Goal: Task Accomplishment & Management: Use online tool/utility

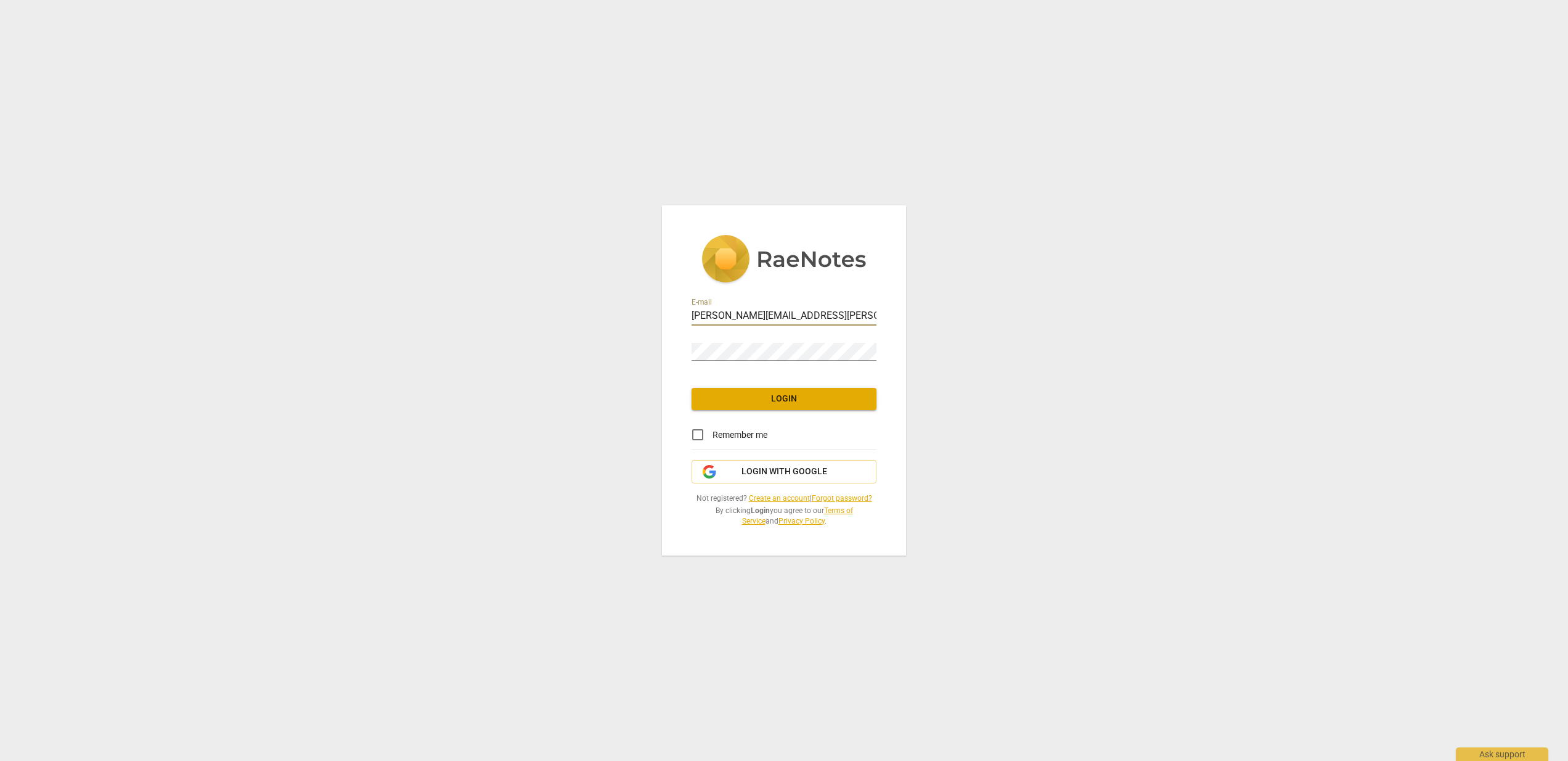
type input "Eileen.Lawler@om.org"
click at [761, 343] on div "Password" at bounding box center [784, 347] width 185 height 28
drag, startPoint x: 692, startPoint y: 435, endPoint x: 723, endPoint y: 420, distance: 34.4
click at [692, 435] on input "Remember me" at bounding box center [698, 435] width 29 height 29
checkbox input "true"
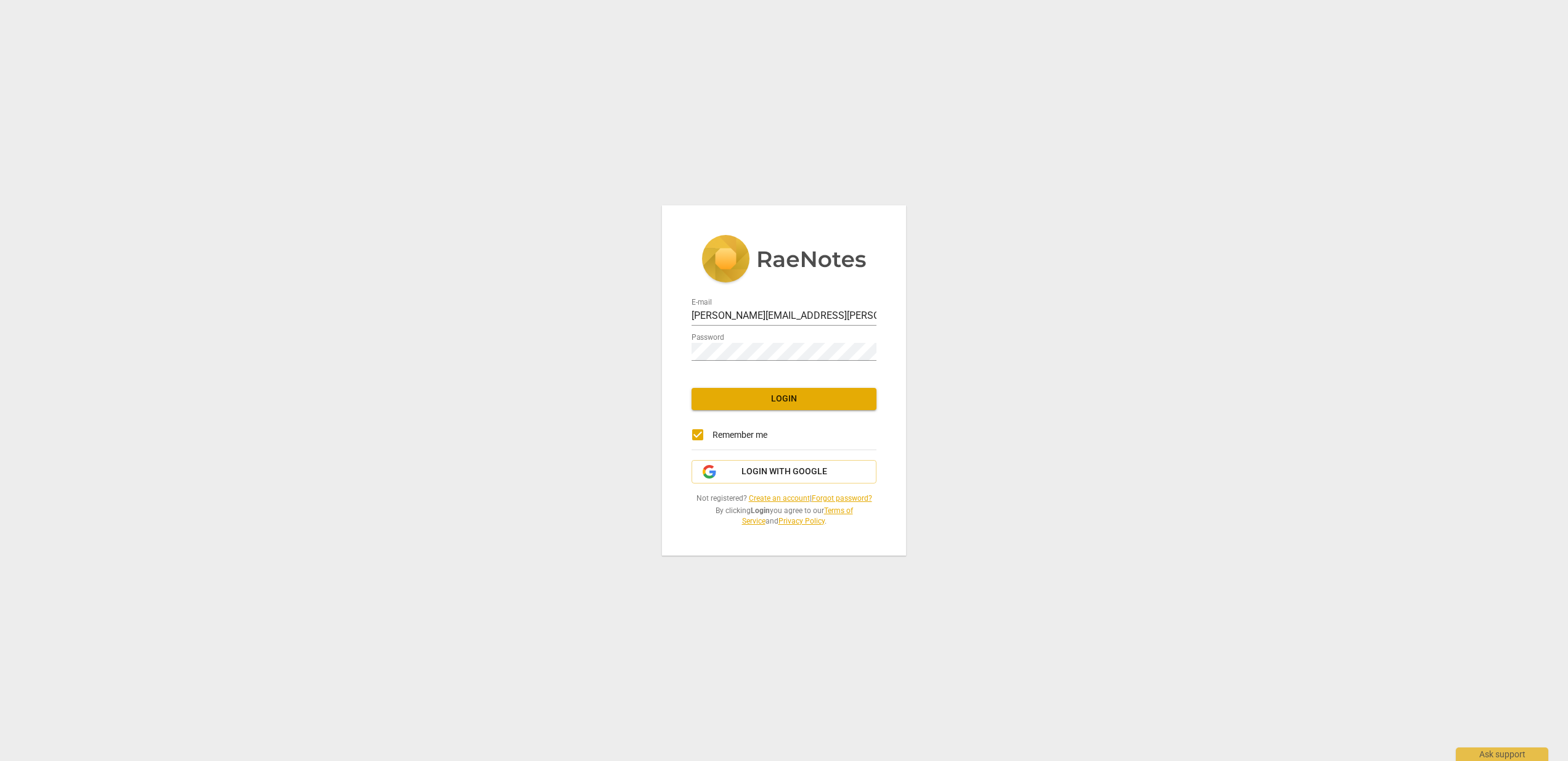
click at [770, 497] on link "Create an account" at bounding box center [779, 499] width 61 height 9
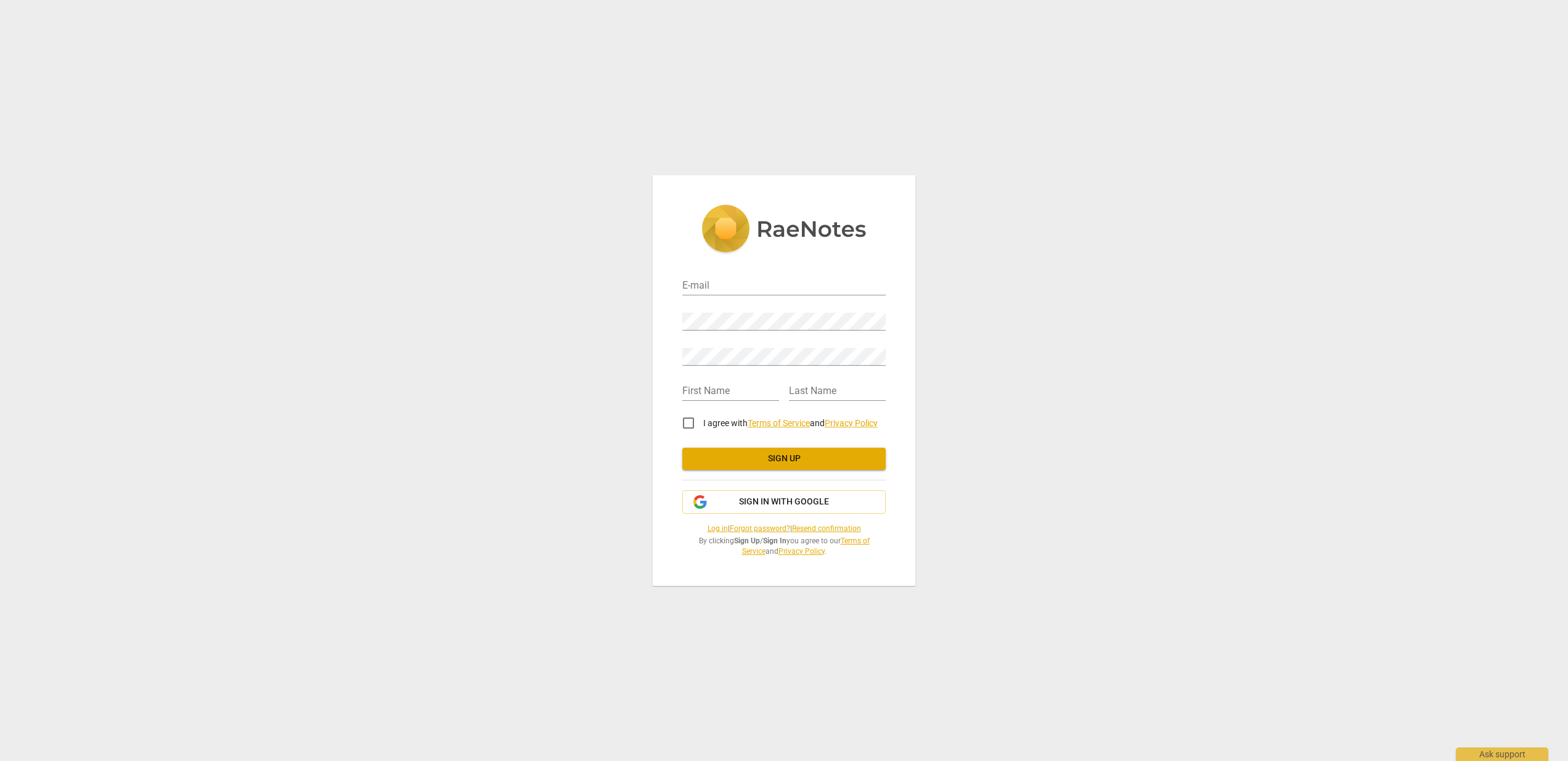
click at [718, 276] on div "E-mail" at bounding box center [784, 282] width 204 height 28
type input "[PERSON_NAME]"
type input "Eileen.Lawler@om.org"
type input "[PERSON_NAME]"
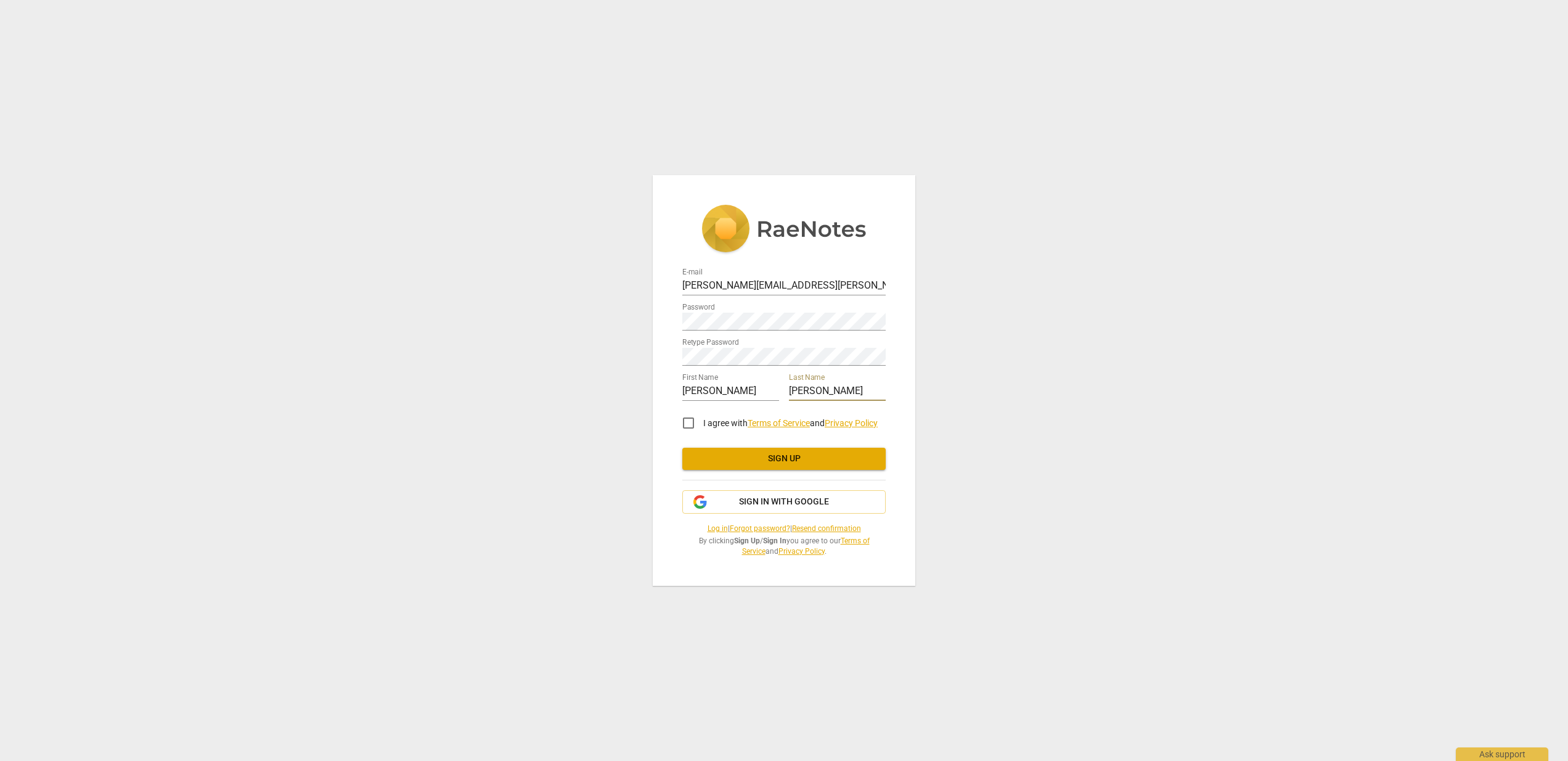
type input "Lawler"
drag, startPoint x: 692, startPoint y: 425, endPoint x: 701, endPoint y: 432, distance: 11.4
click at [692, 425] on input "I agree with Terms of Service and Privacy Policy" at bounding box center [688, 423] width 29 height 29
checkbox input "true"
click at [749, 460] on span "Sign up" at bounding box center [784, 458] width 184 height 12
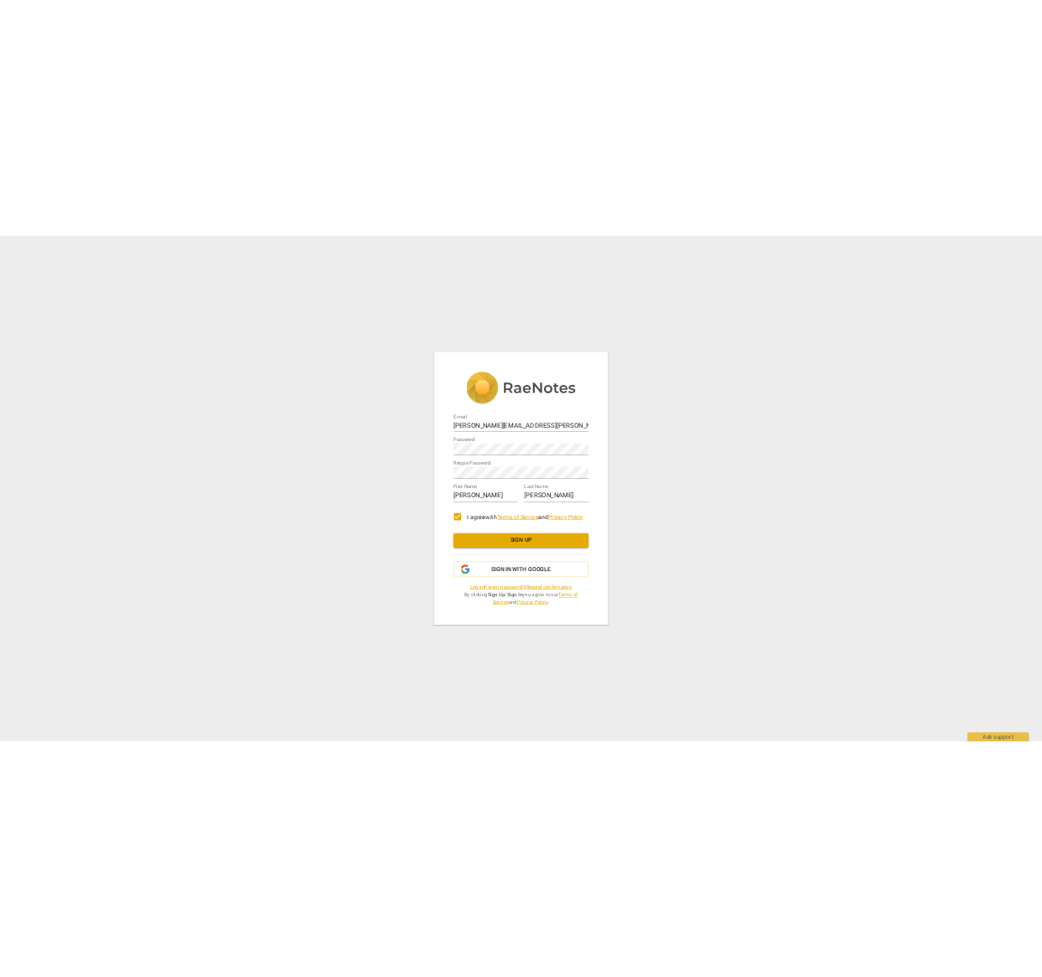
scroll to position [0, 0]
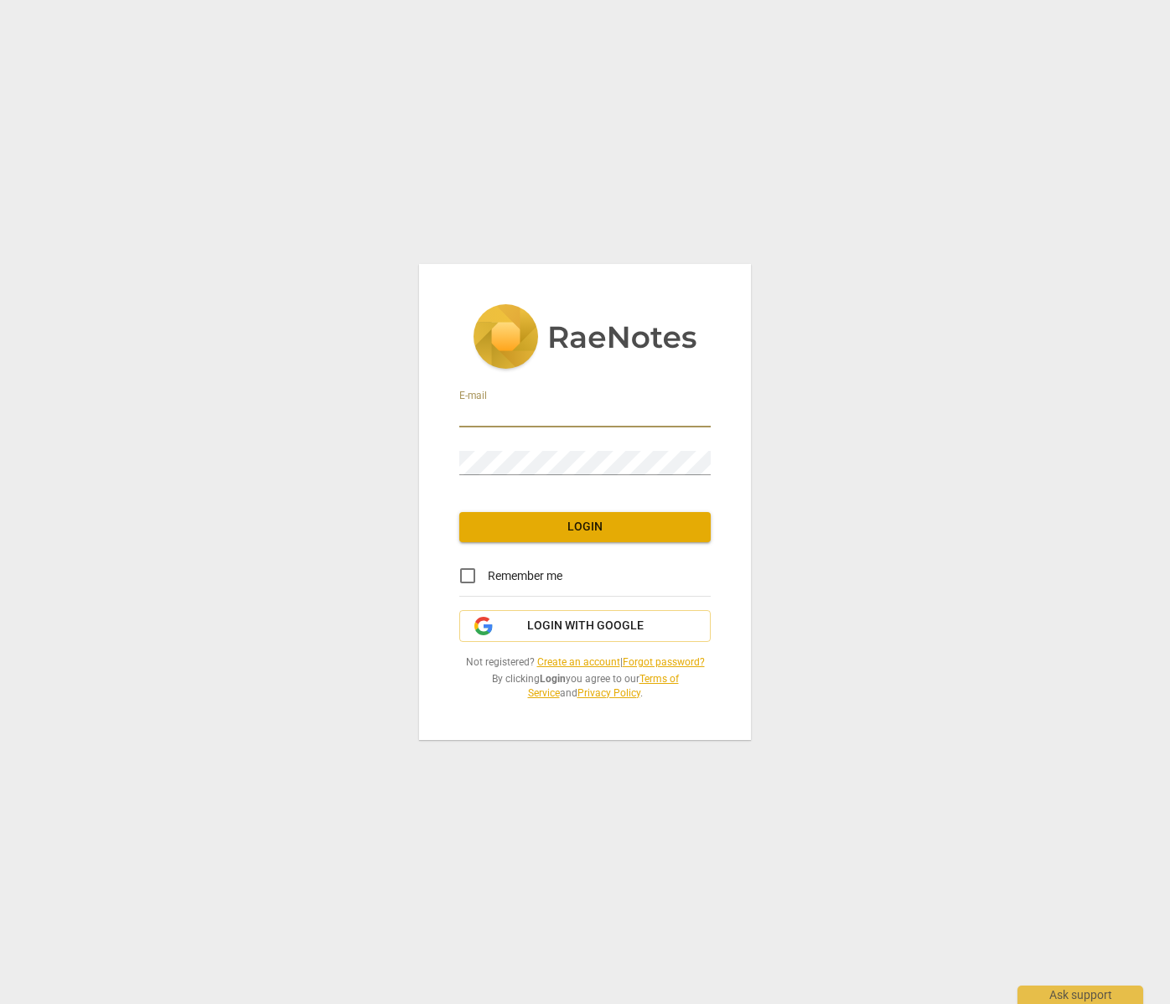
type input "Eileen.Lawler@om.org"
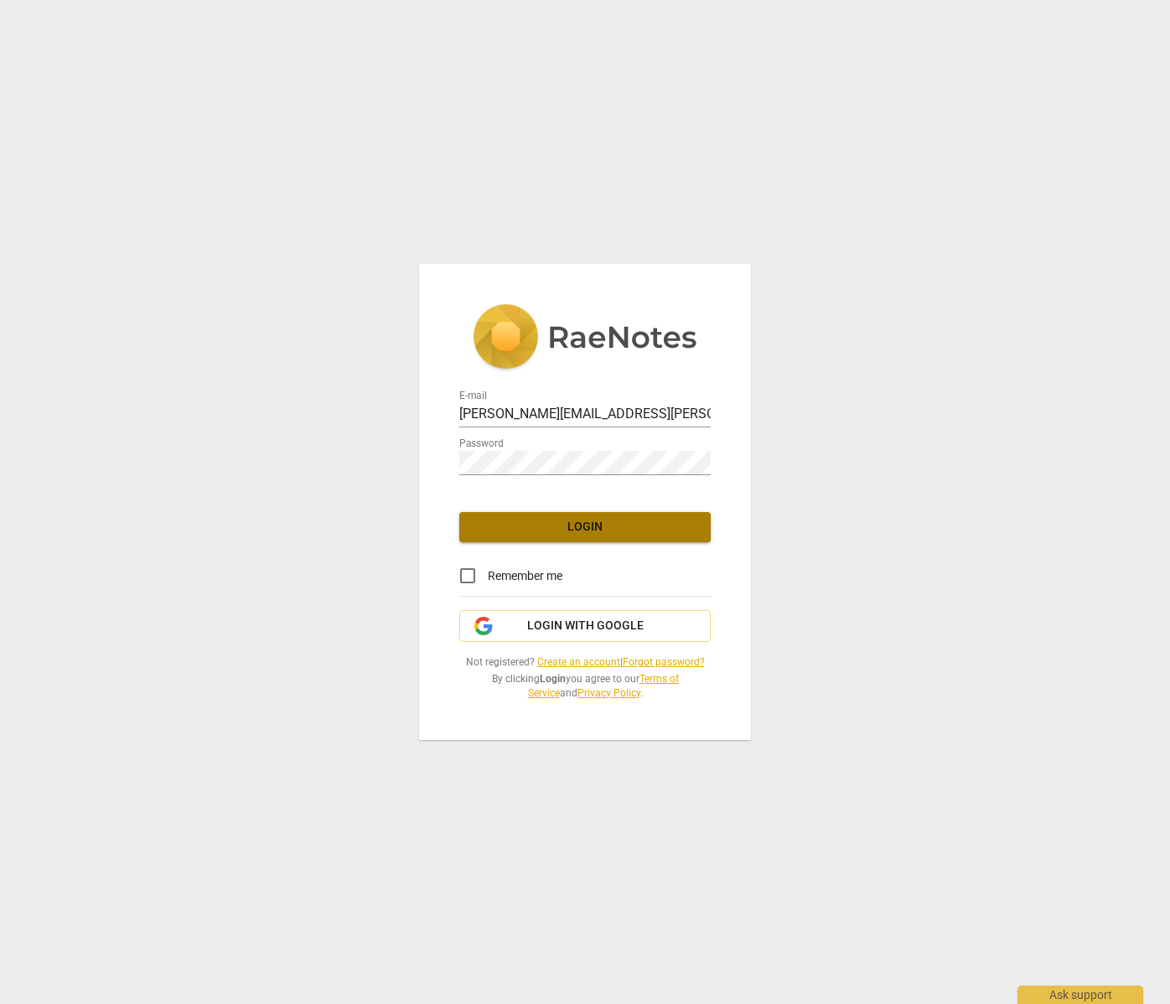
click at [564, 521] on span "Login" at bounding box center [585, 527] width 225 height 17
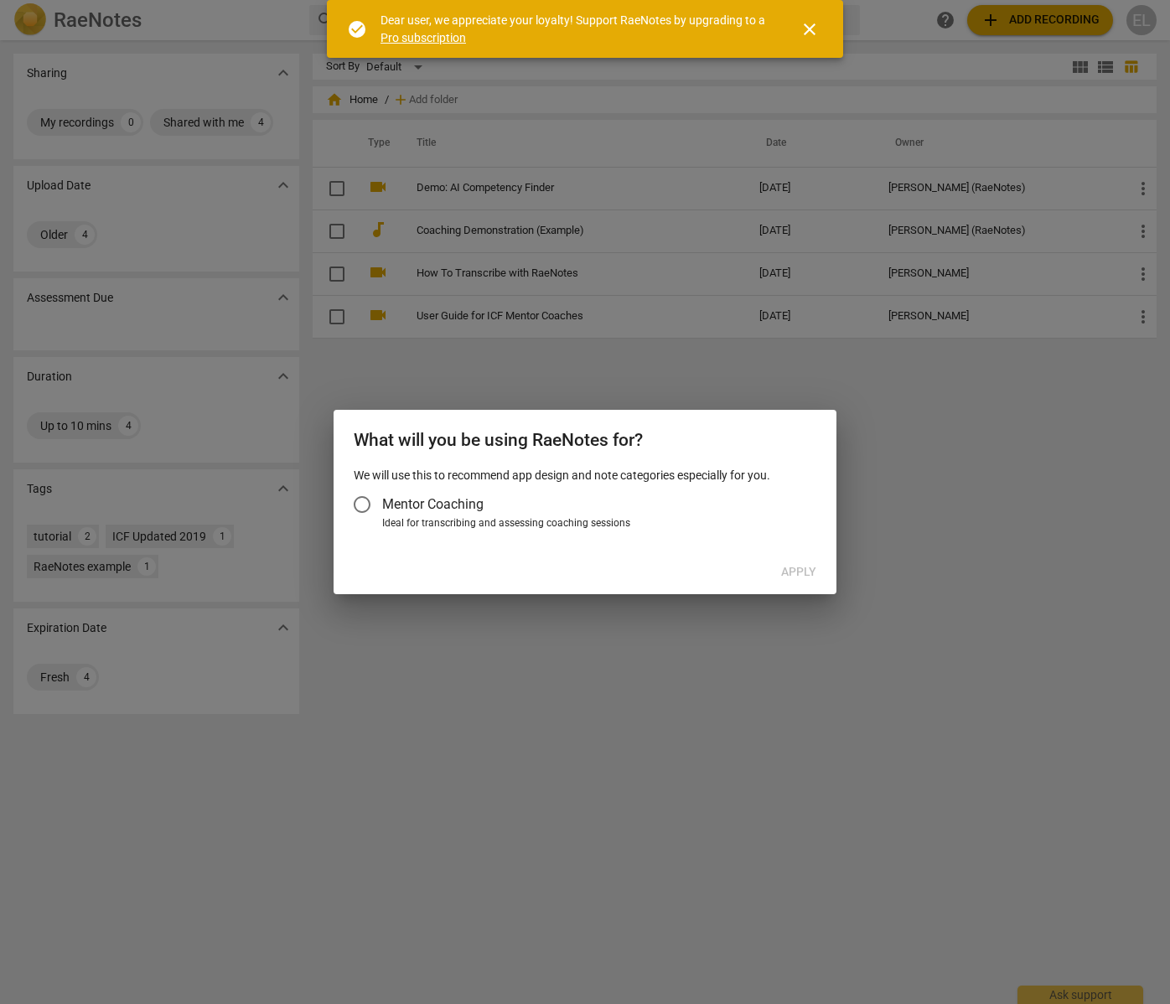
click at [812, 24] on span "close" at bounding box center [810, 29] width 20 height 20
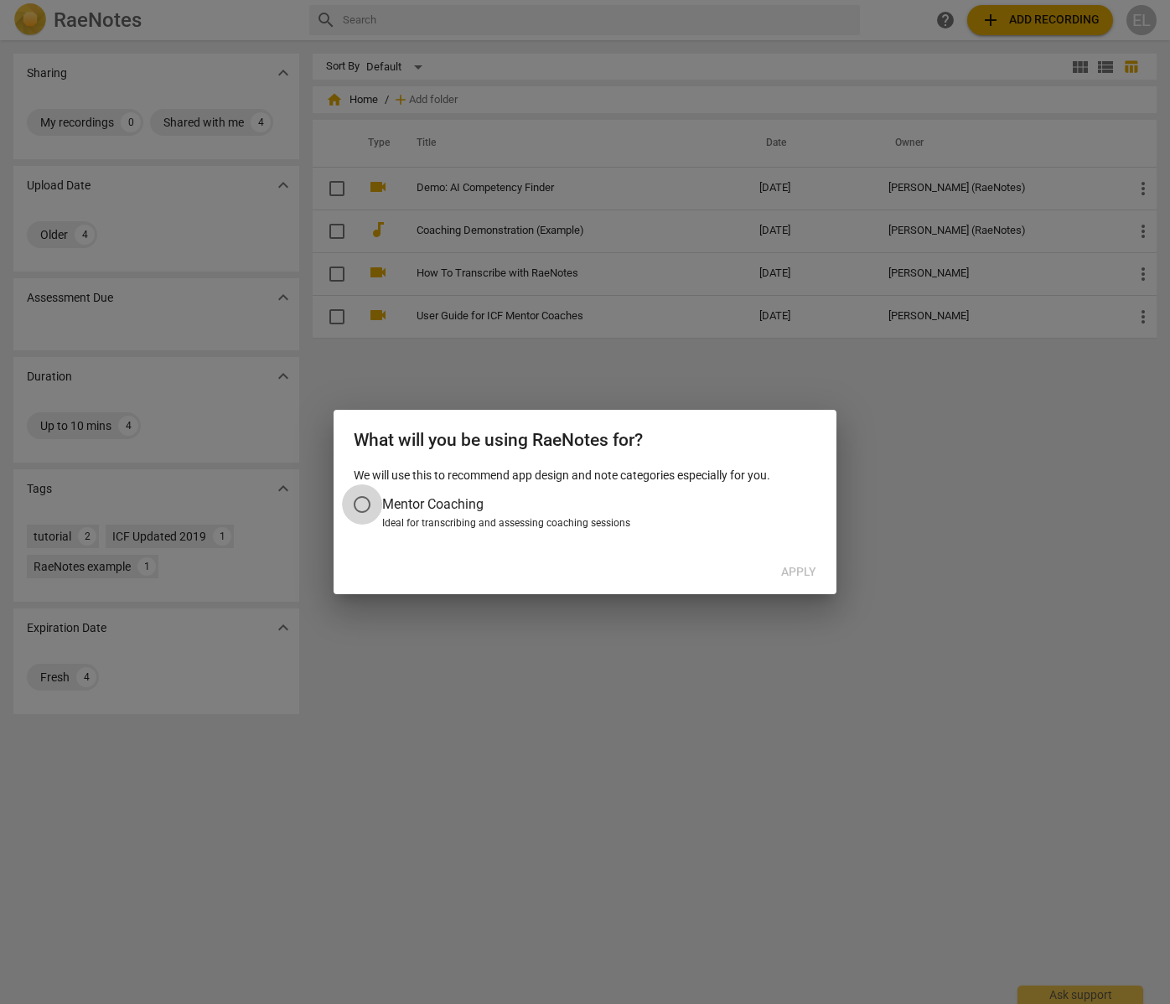
click at [363, 501] on input "Mentor Coaching" at bounding box center [362, 505] width 40 height 40
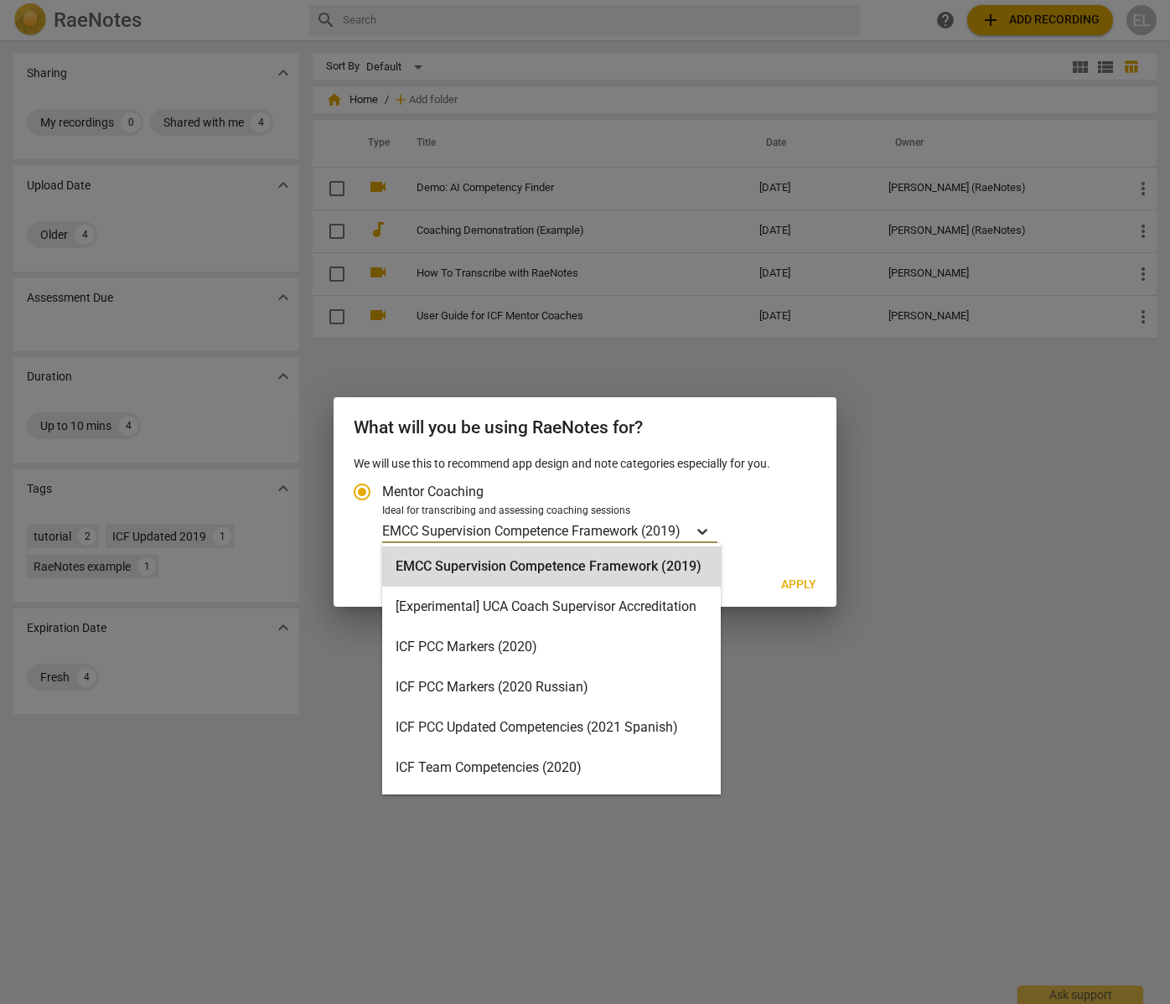
click at [701, 528] on icon "Account type" at bounding box center [702, 531] width 17 height 17
click at [0, 0] on input "Ideal for transcribing and assessing coaching sessions EMCC Supervision Compete…" at bounding box center [0, 0] width 0 height 0
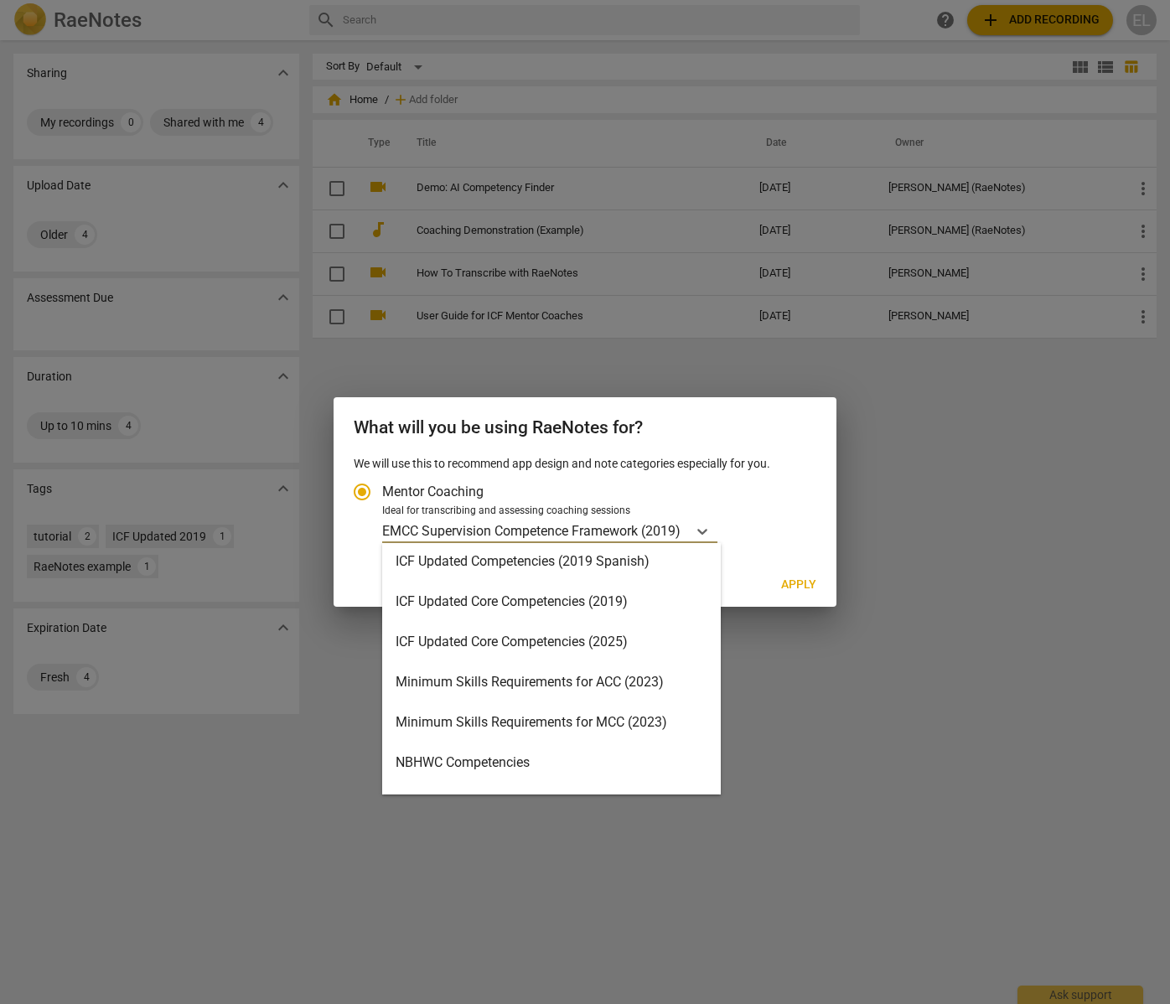
scroll to position [288, 0]
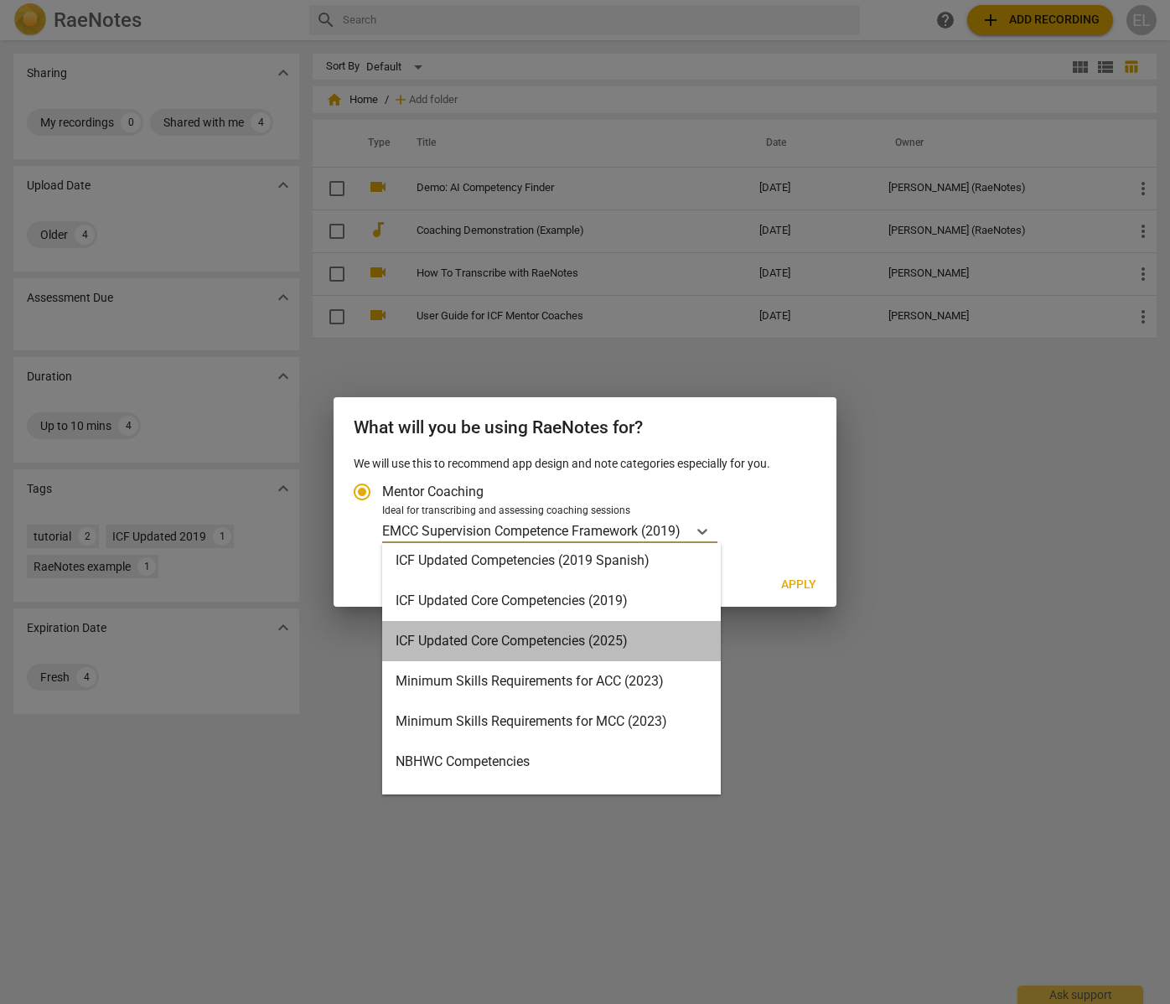
click at [661, 638] on div "ICF Updated Core Competencies (2025)" at bounding box center [551, 641] width 339 height 40
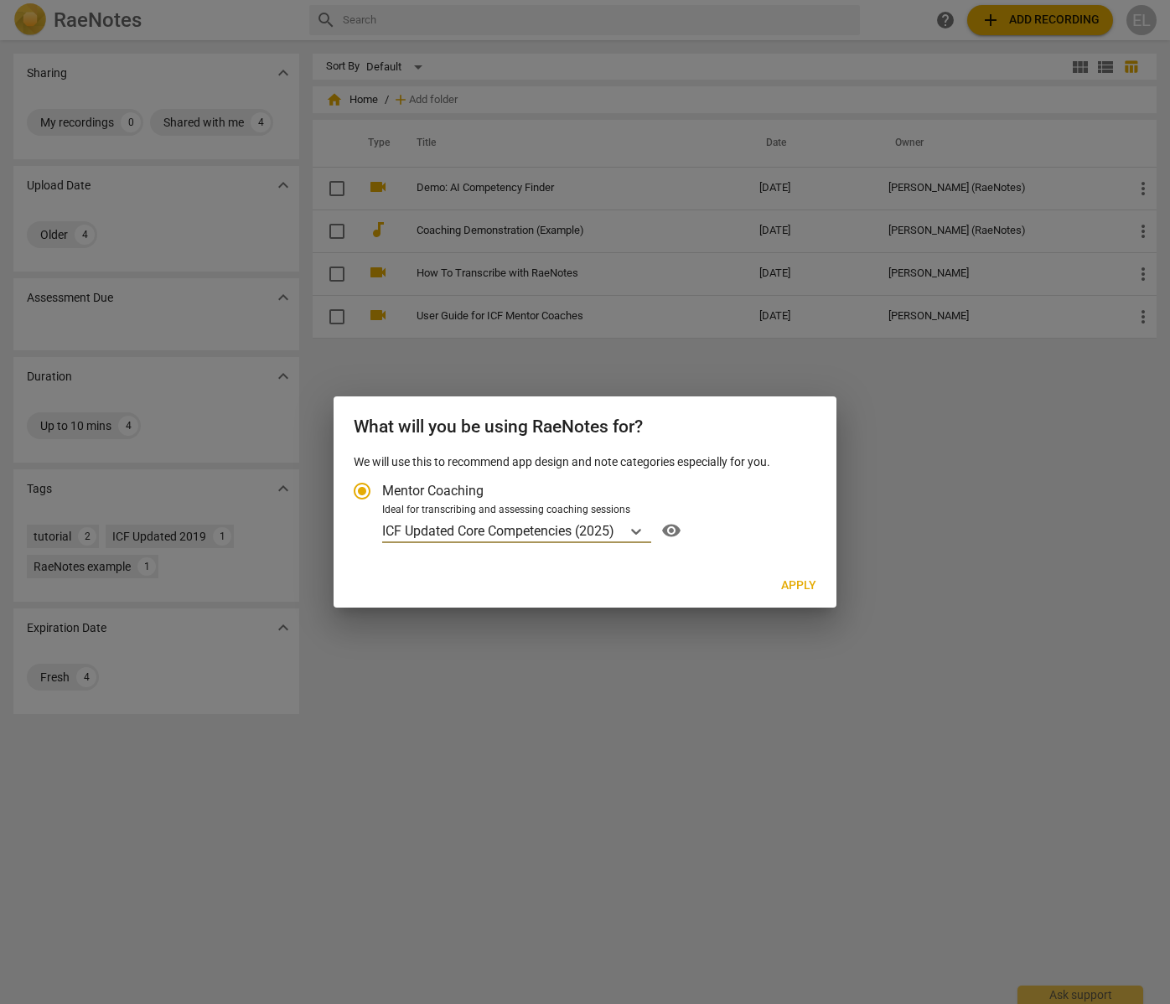
click at [812, 581] on span "Apply" at bounding box center [798, 586] width 35 height 17
radio input "false"
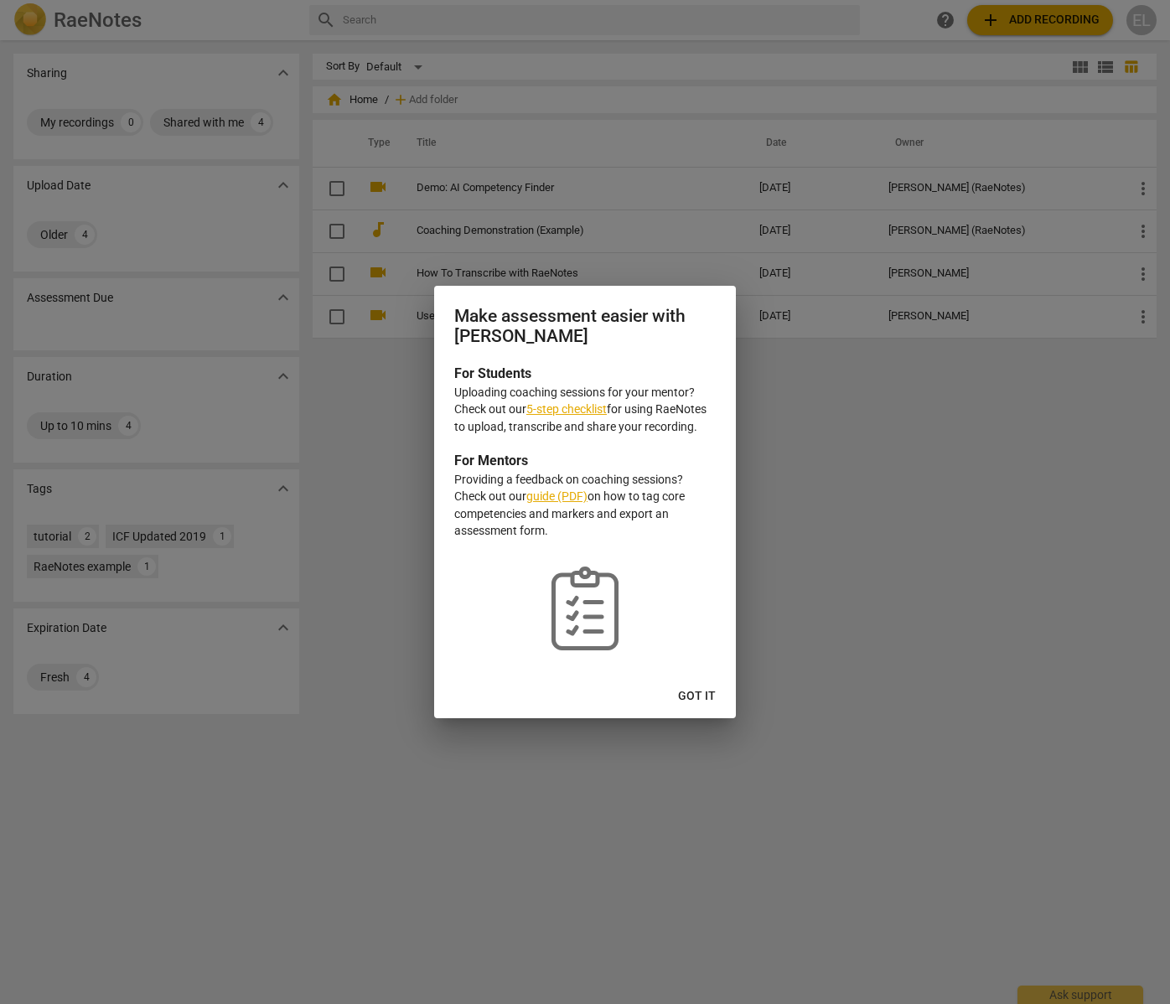
click at [701, 688] on span "Got it" at bounding box center [697, 696] width 38 height 17
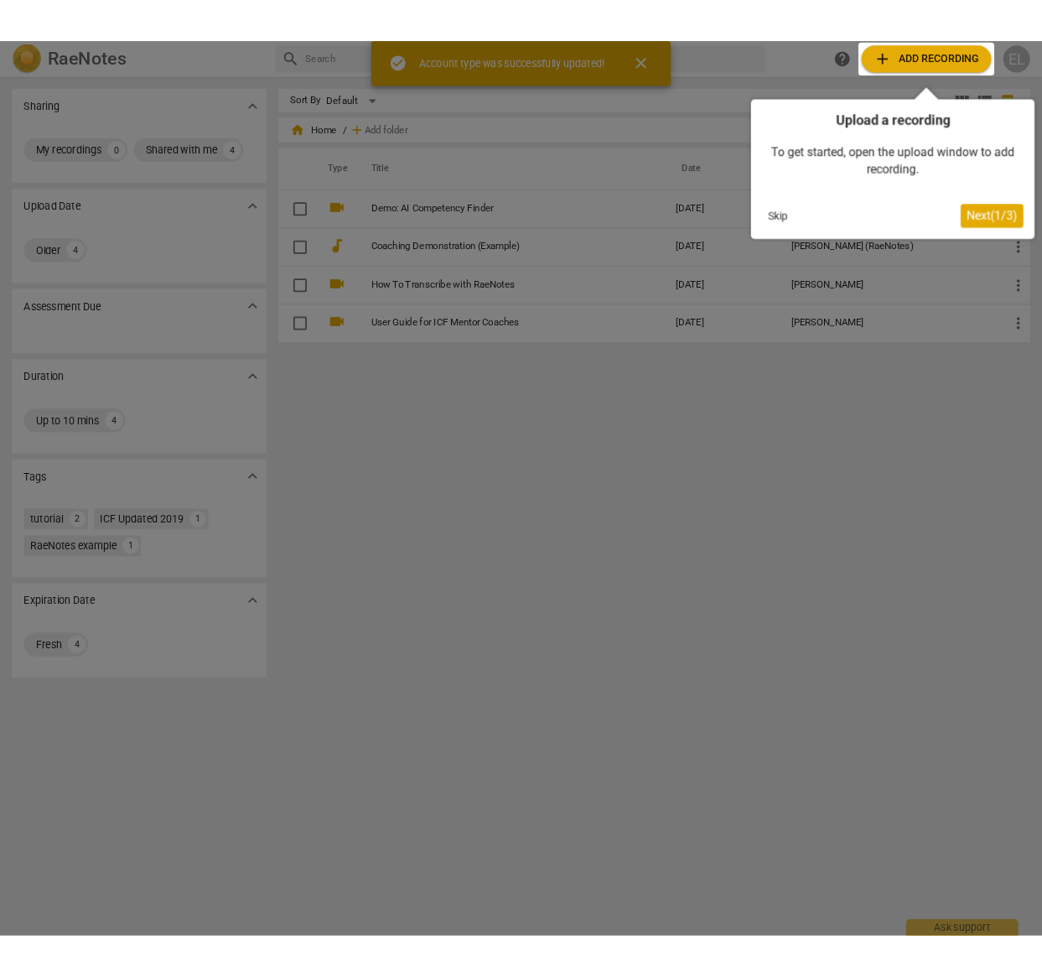
scroll to position [0, 0]
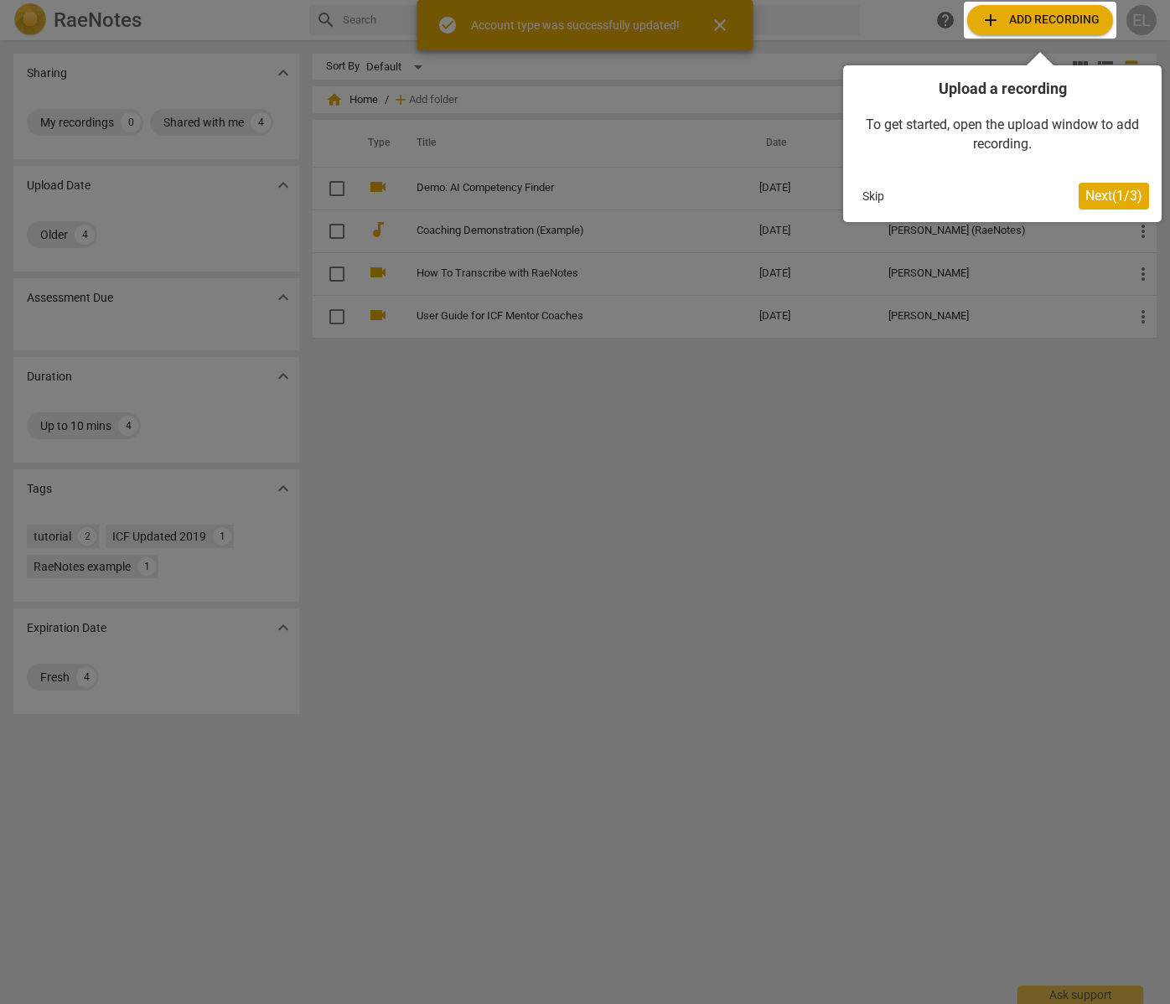
click at [1116, 196] on span "Next ( 1 / 3 )" at bounding box center [1114, 196] width 57 height 16
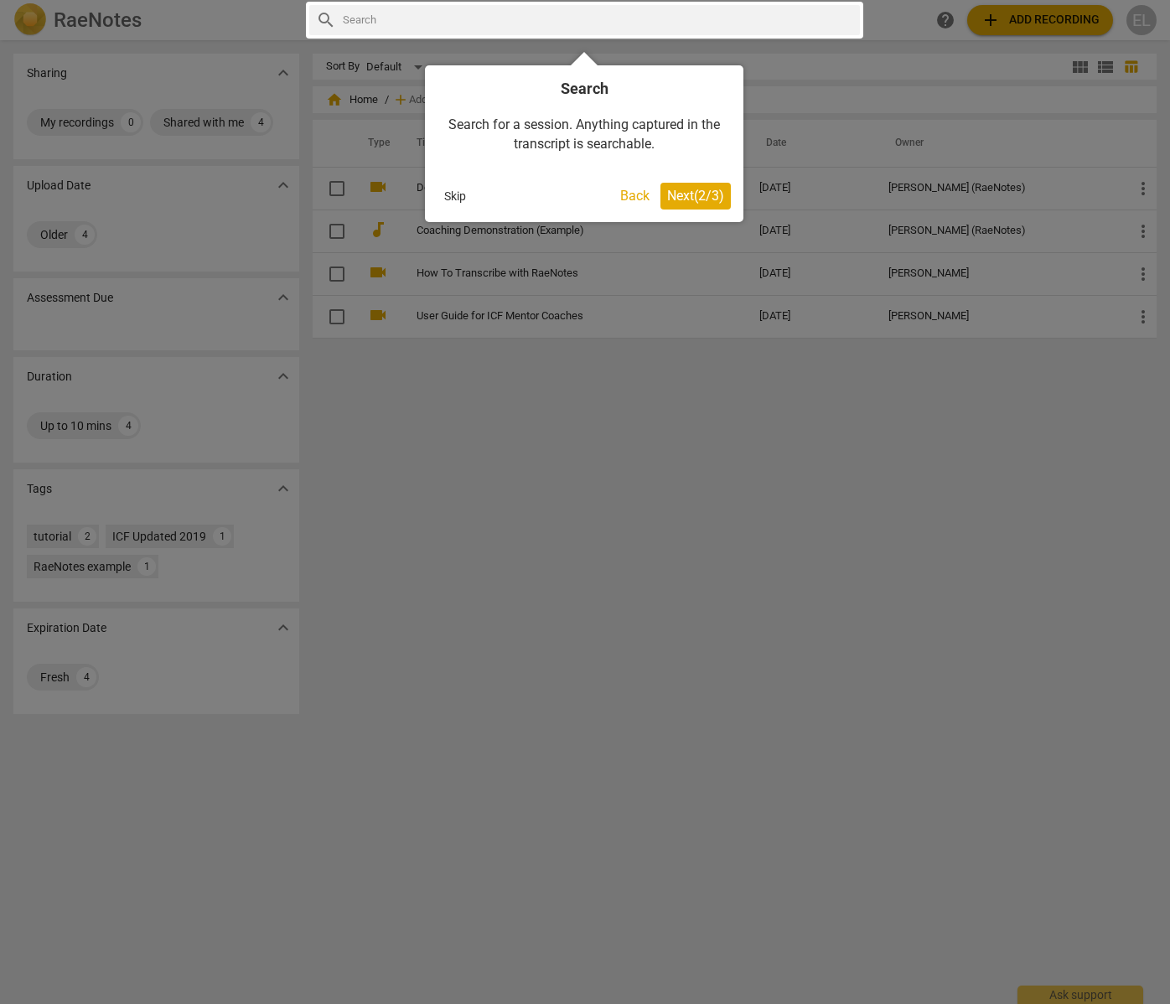
click at [705, 189] on span "Next ( 2 / 3 )" at bounding box center [695, 196] width 57 height 16
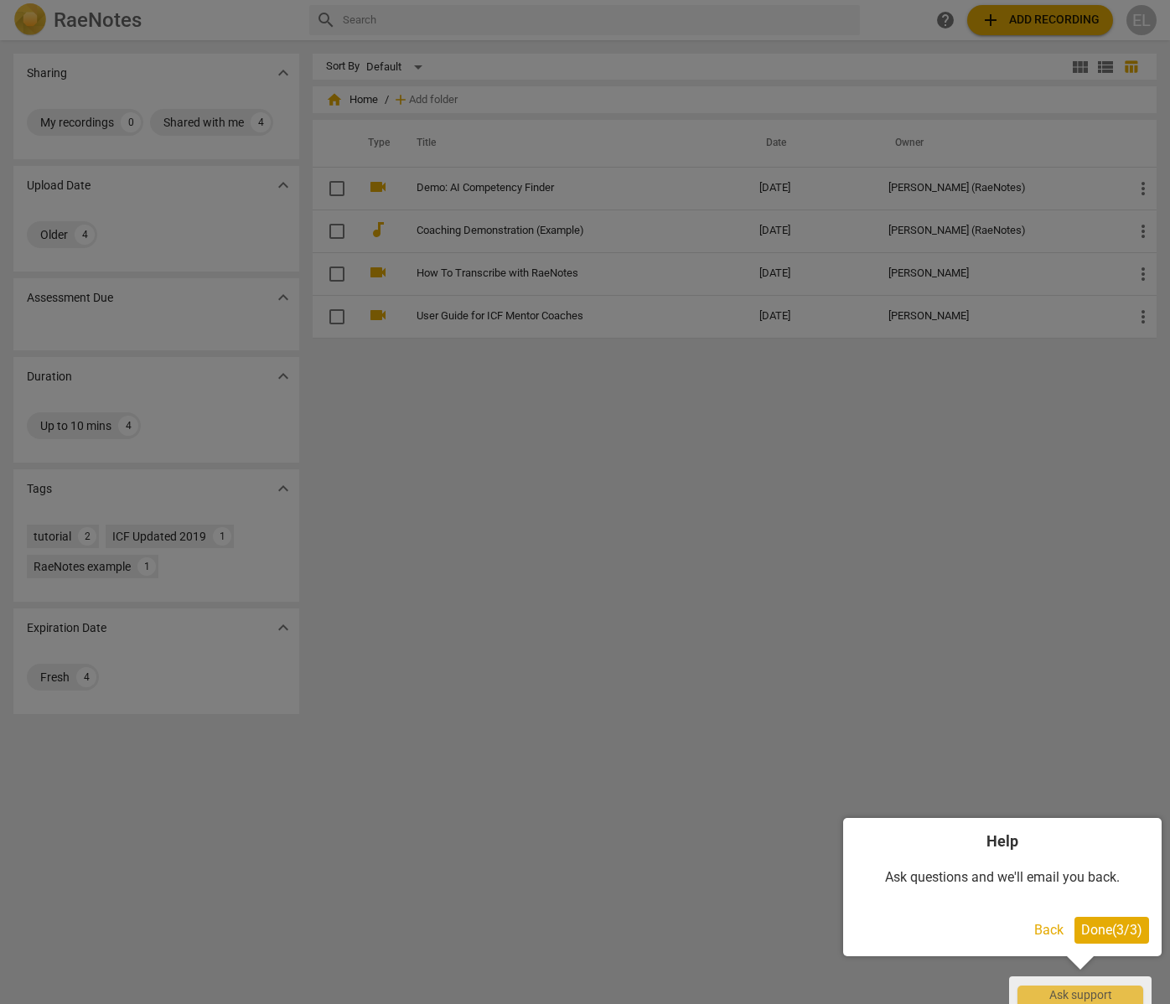
click at [1095, 930] on span "Done ( 3 / 3 )" at bounding box center [1112, 930] width 61 height 16
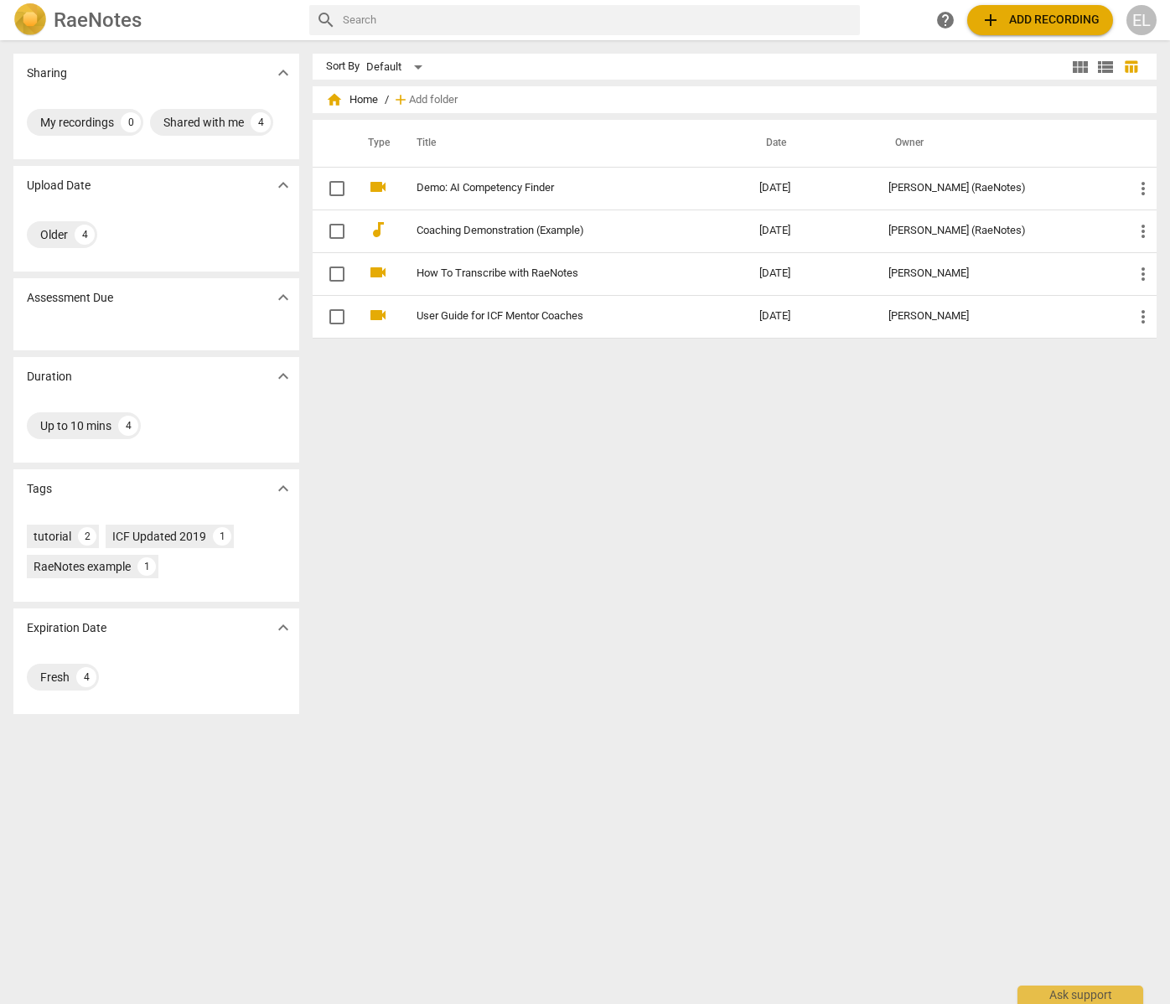
click at [1047, 18] on span "add Add recording" at bounding box center [1040, 20] width 119 height 20
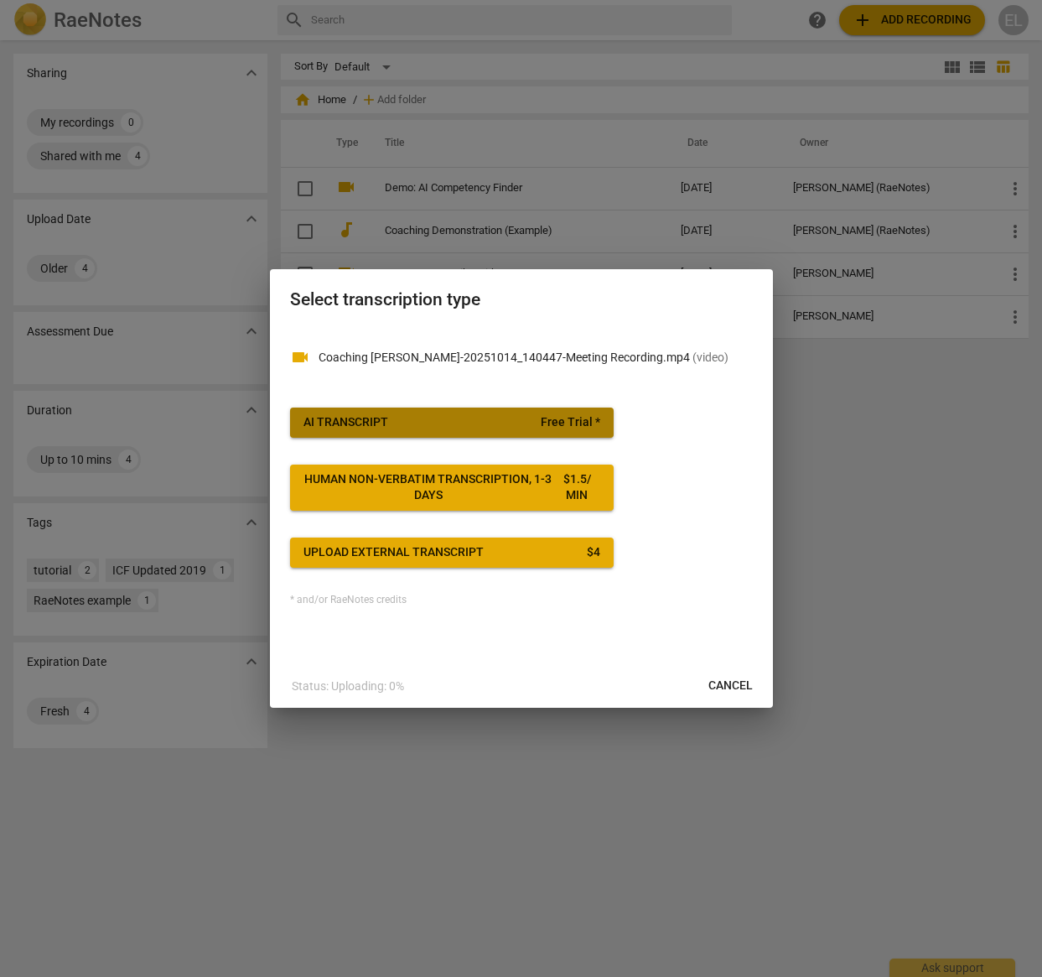
click at [423, 412] on button "AI Transcript Free Trial *" at bounding box center [452, 422] width 324 height 30
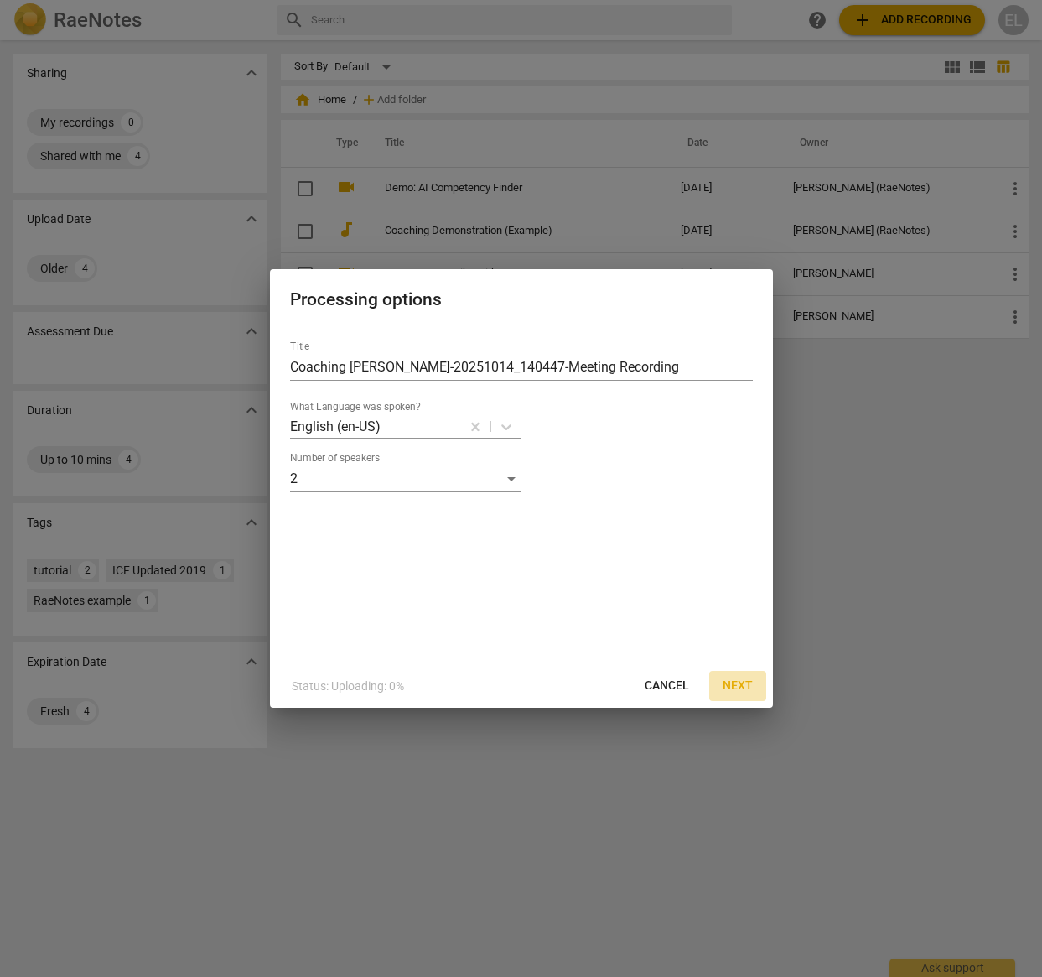
click at [733, 685] on span "Next" at bounding box center [738, 685] width 30 height 17
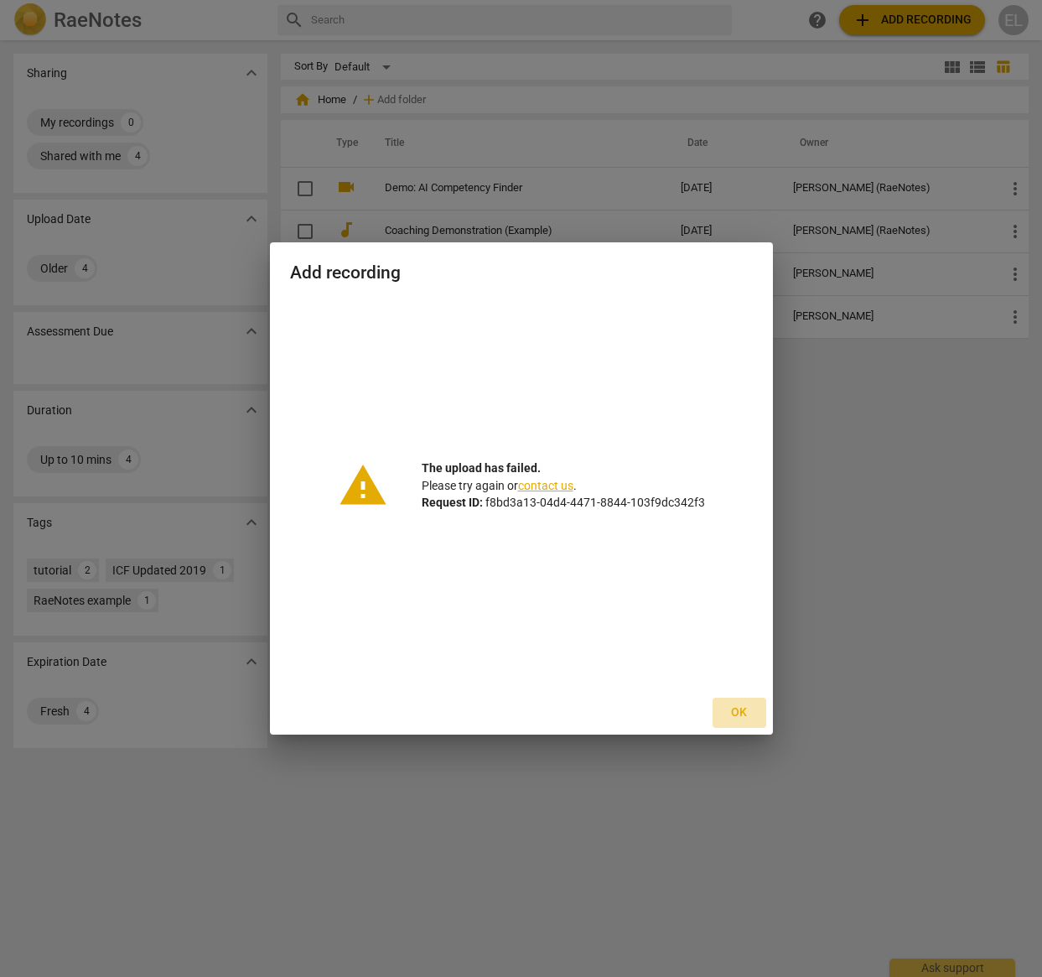
click at [741, 708] on span "Ok" at bounding box center [739, 712] width 27 height 17
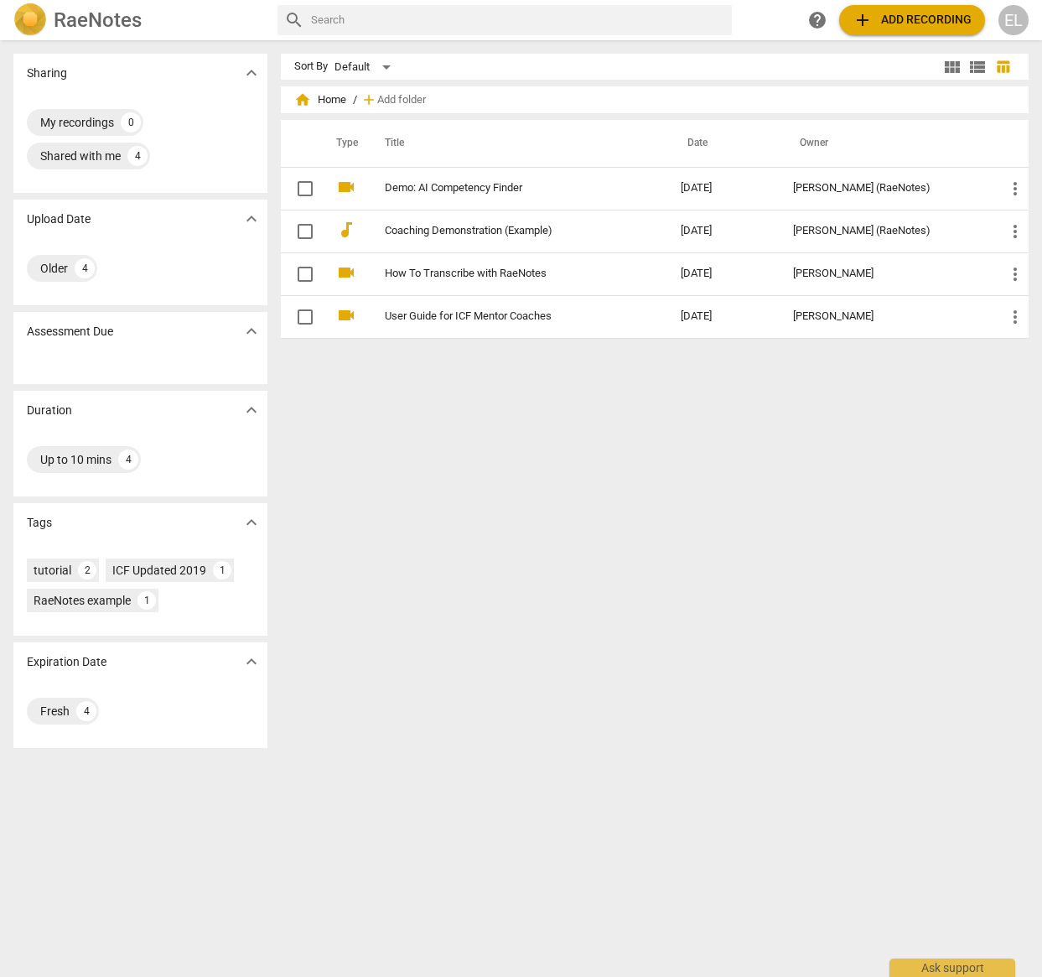
click at [902, 23] on span "add Add recording" at bounding box center [912, 20] width 119 height 20
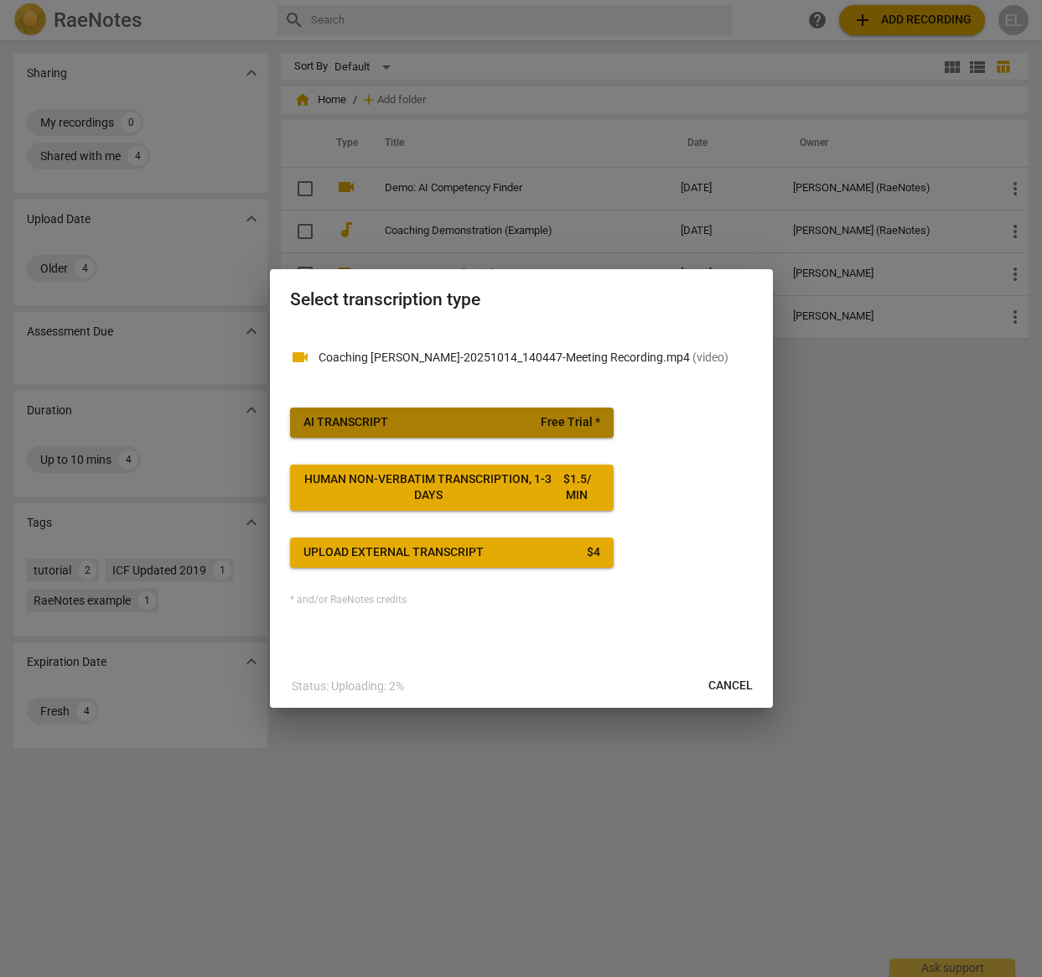
click at [521, 418] on span "AI Transcript Free Trial *" at bounding box center [451, 422] width 297 height 17
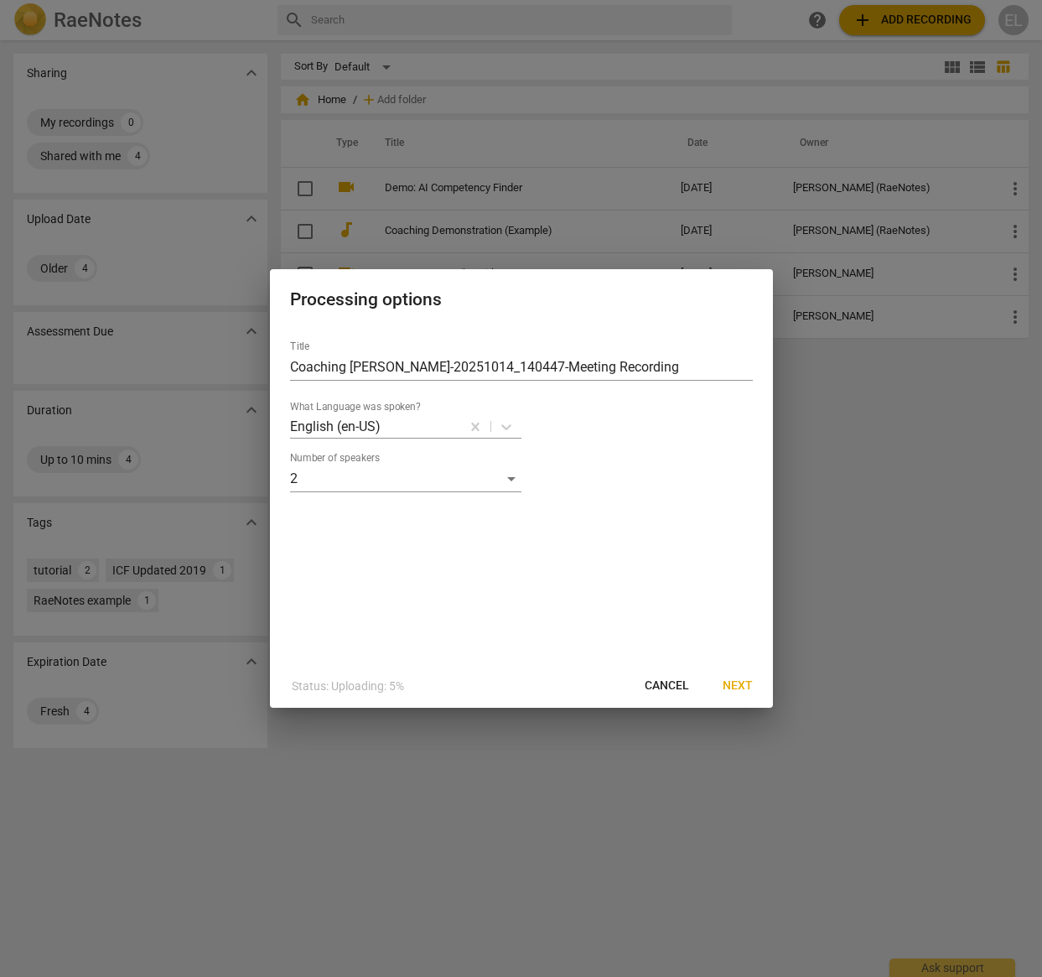
click at [734, 682] on span "Next" at bounding box center [738, 685] width 30 height 17
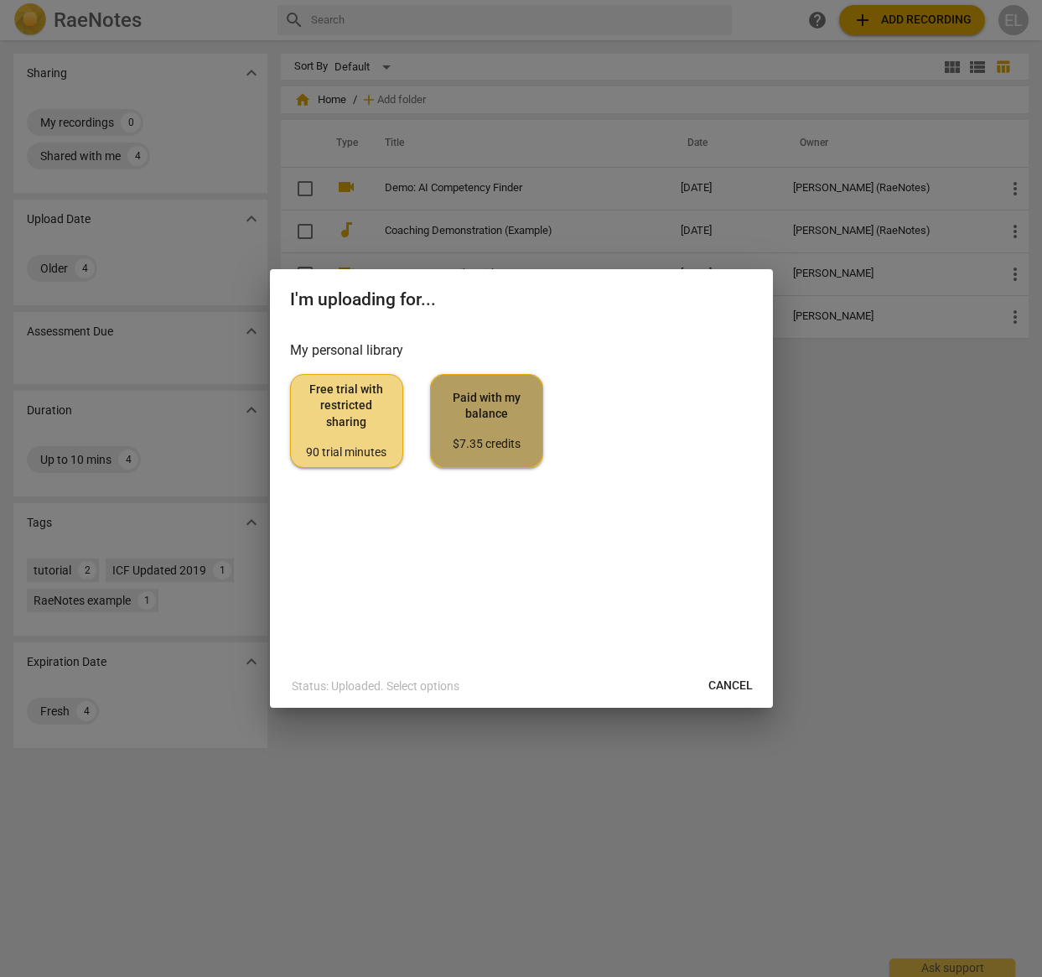
click at [504, 424] on span "Paid with my balance $7.35 credits" at bounding box center [486, 421] width 85 height 63
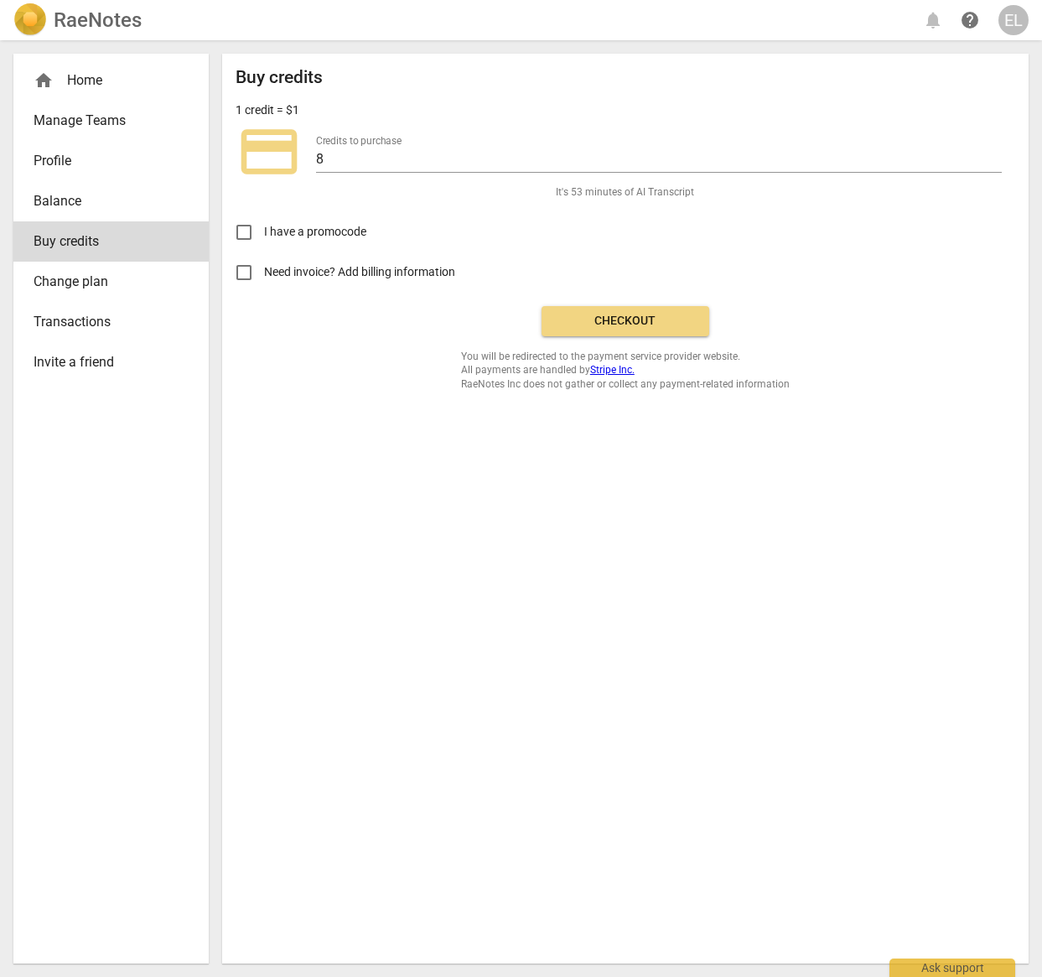
click at [249, 268] on input "Need invoice? Add billing information" at bounding box center [244, 272] width 40 height 40
checkbox input "true"
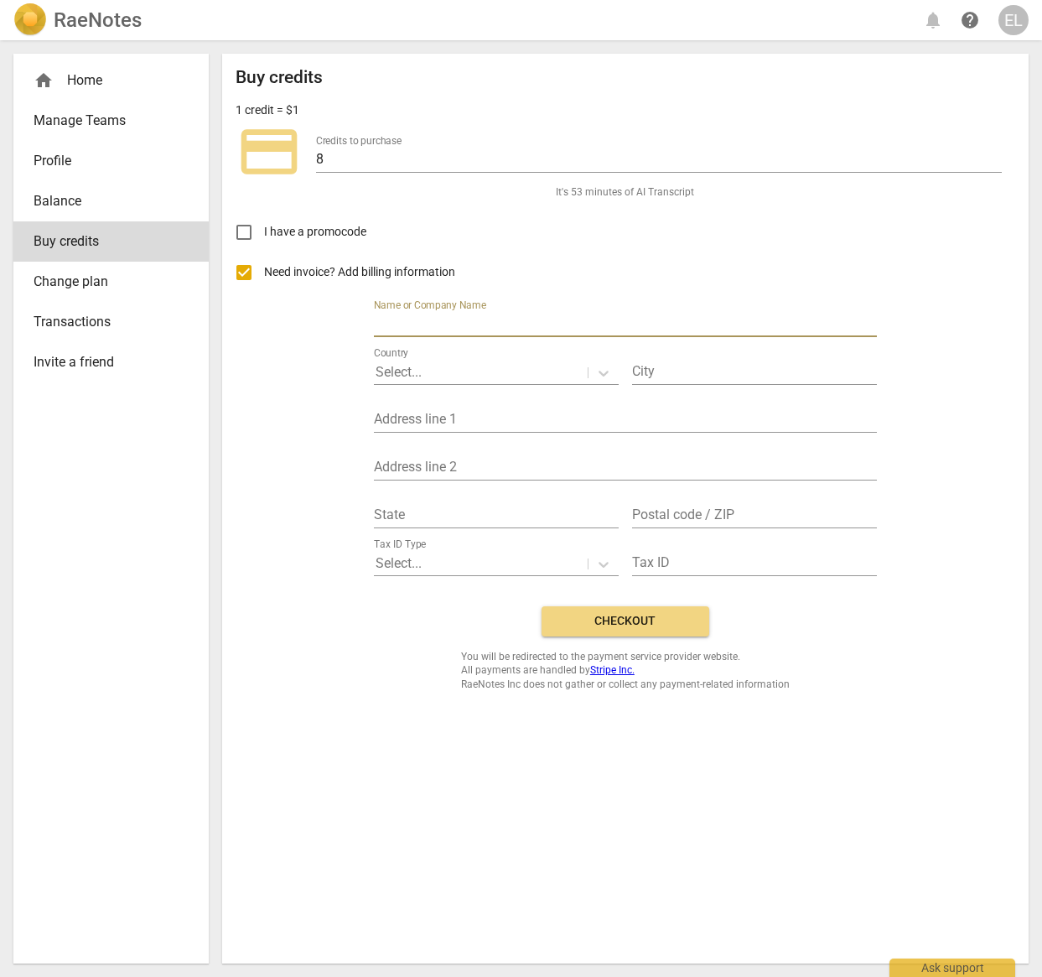
click at [463, 315] on input "text" at bounding box center [625, 325] width 503 height 24
type input "[PERSON_NAME]"
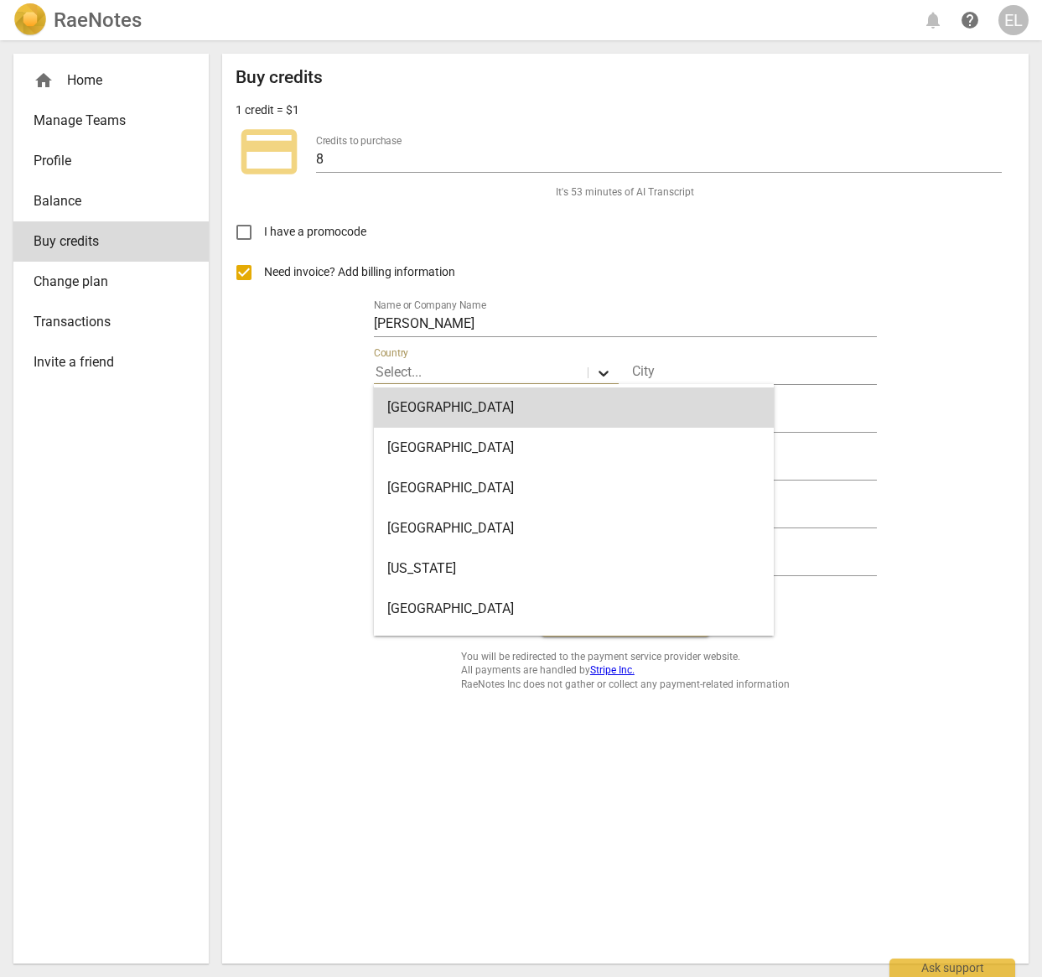
click at [605, 371] on icon at bounding box center [603, 373] width 17 height 17
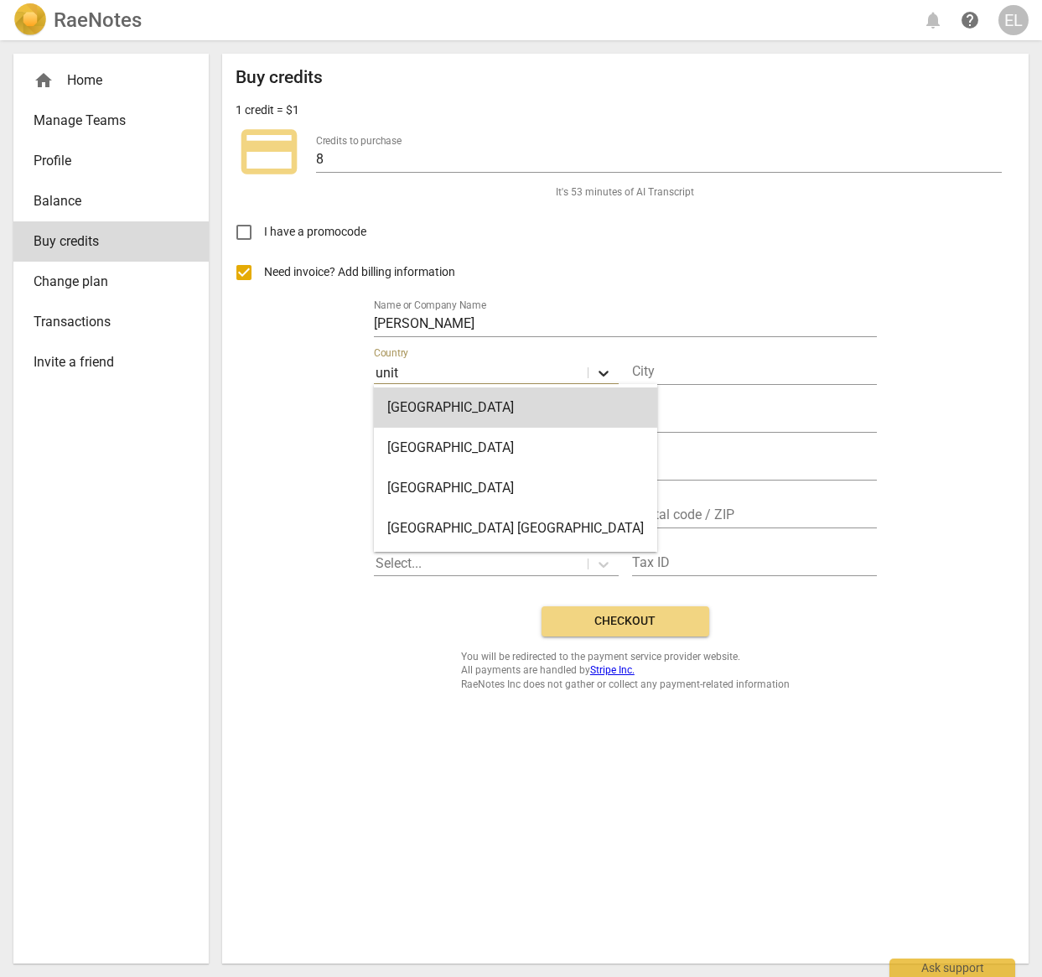
type input "unite"
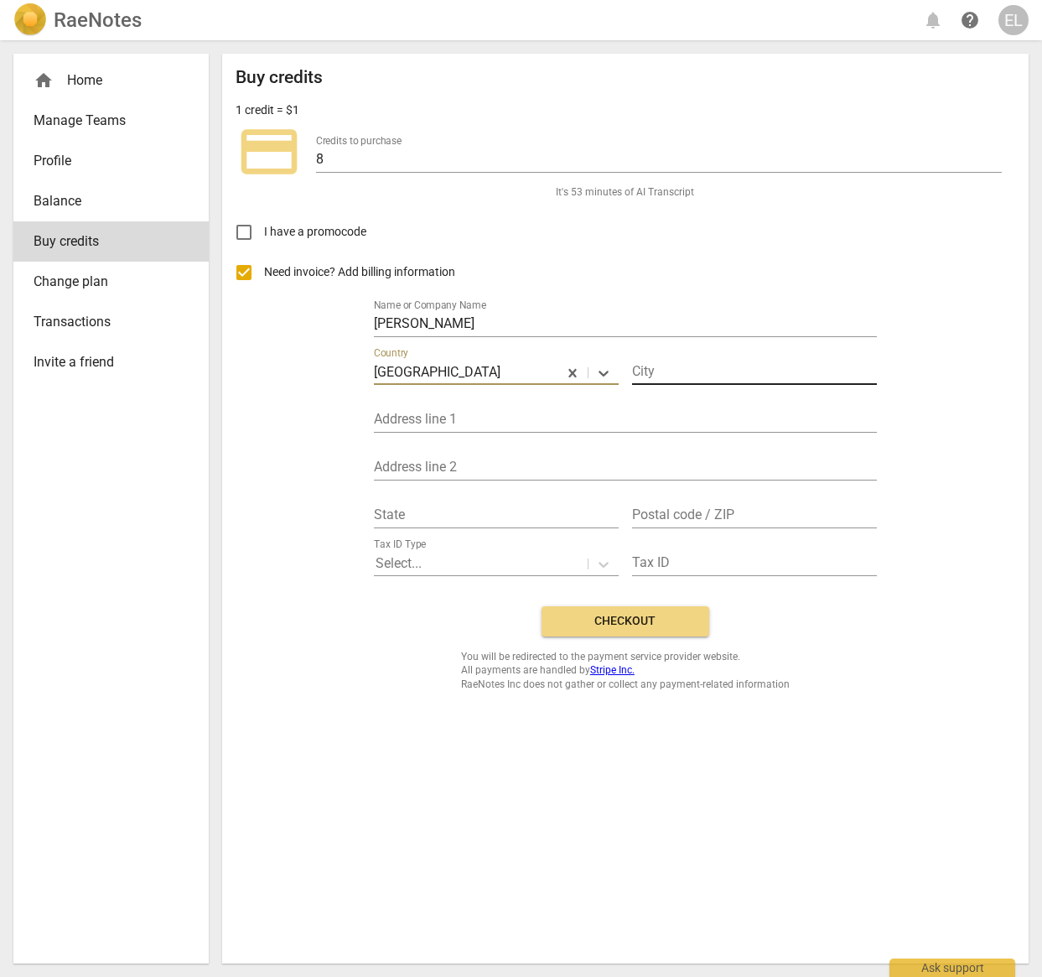
click at [678, 366] on input "text" at bounding box center [754, 373] width 245 height 24
type input "Campbellsville"
type input "105 Buttercup Lane"
type input "[US_STATE]"
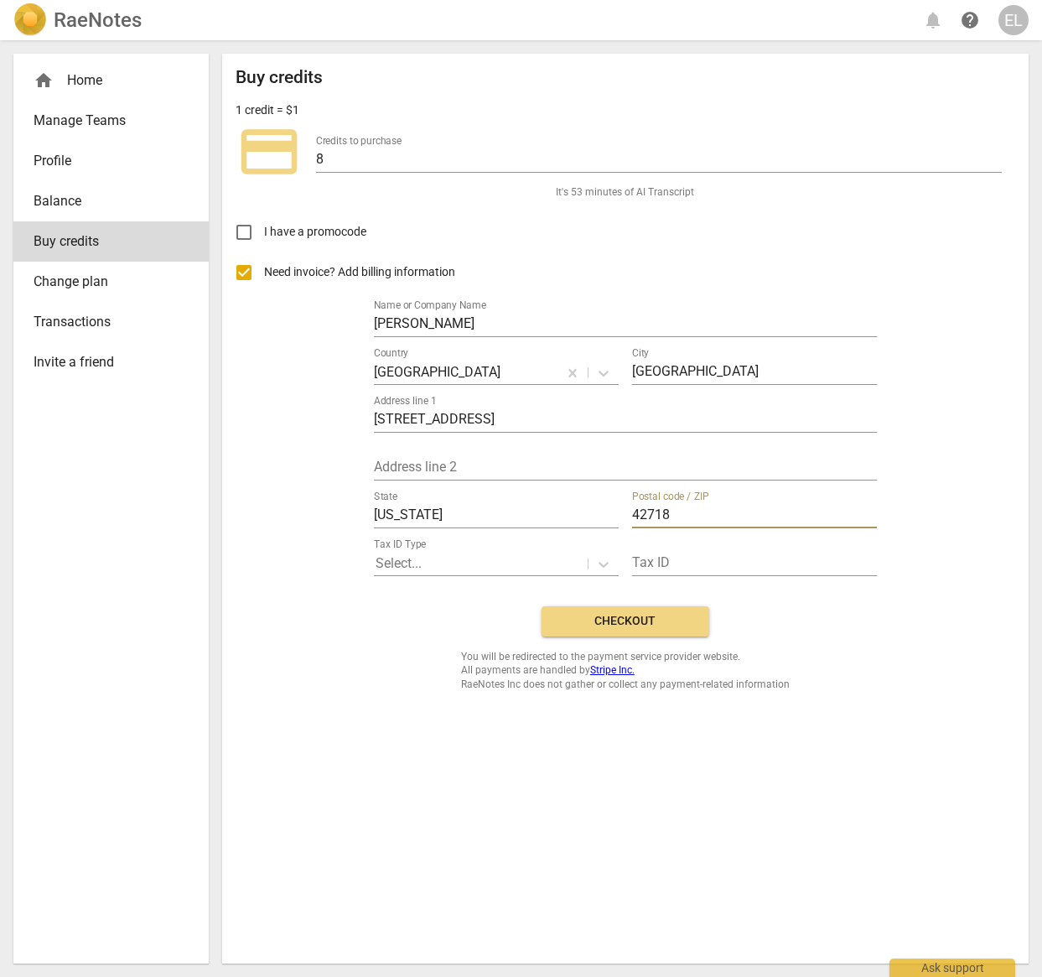
type input "42718"
click at [635, 625] on span "Checkout" at bounding box center [625, 621] width 141 height 17
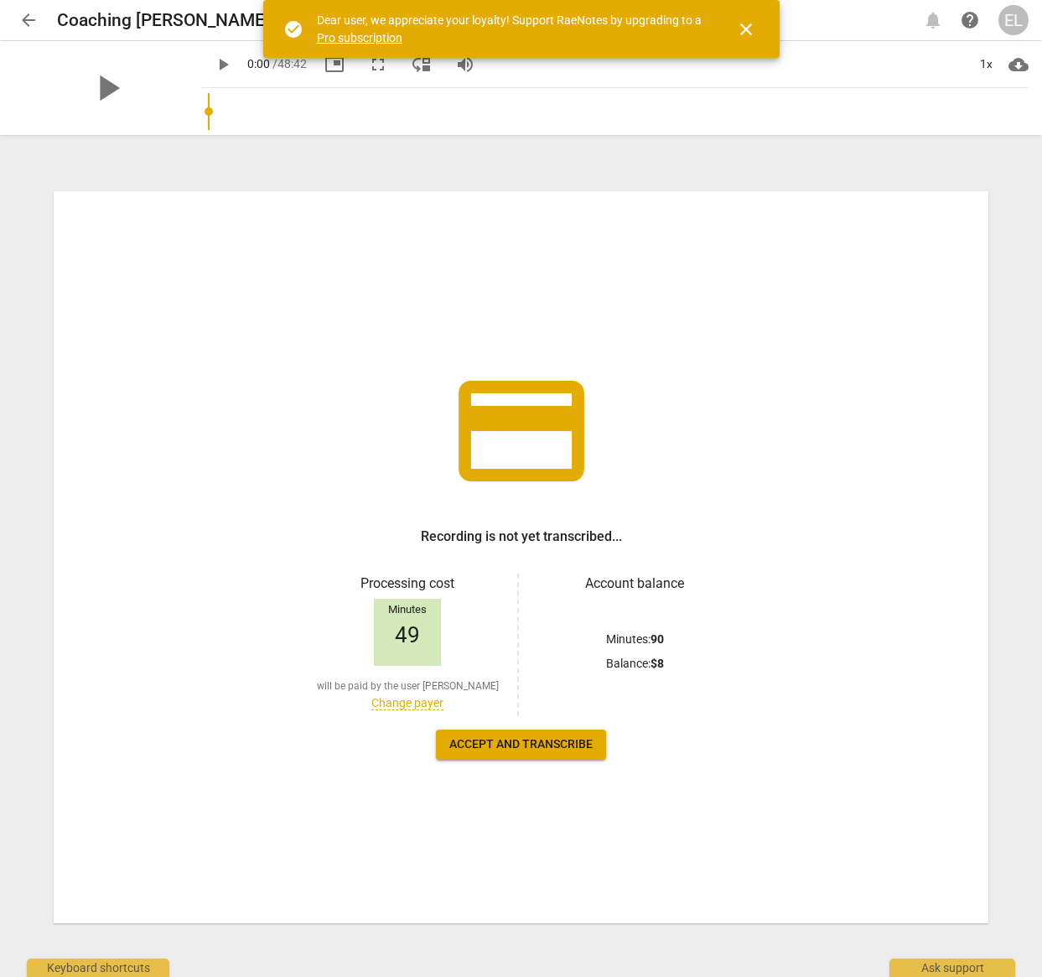
click at [555, 738] on span "Accept and transcribe" at bounding box center [520, 744] width 143 height 17
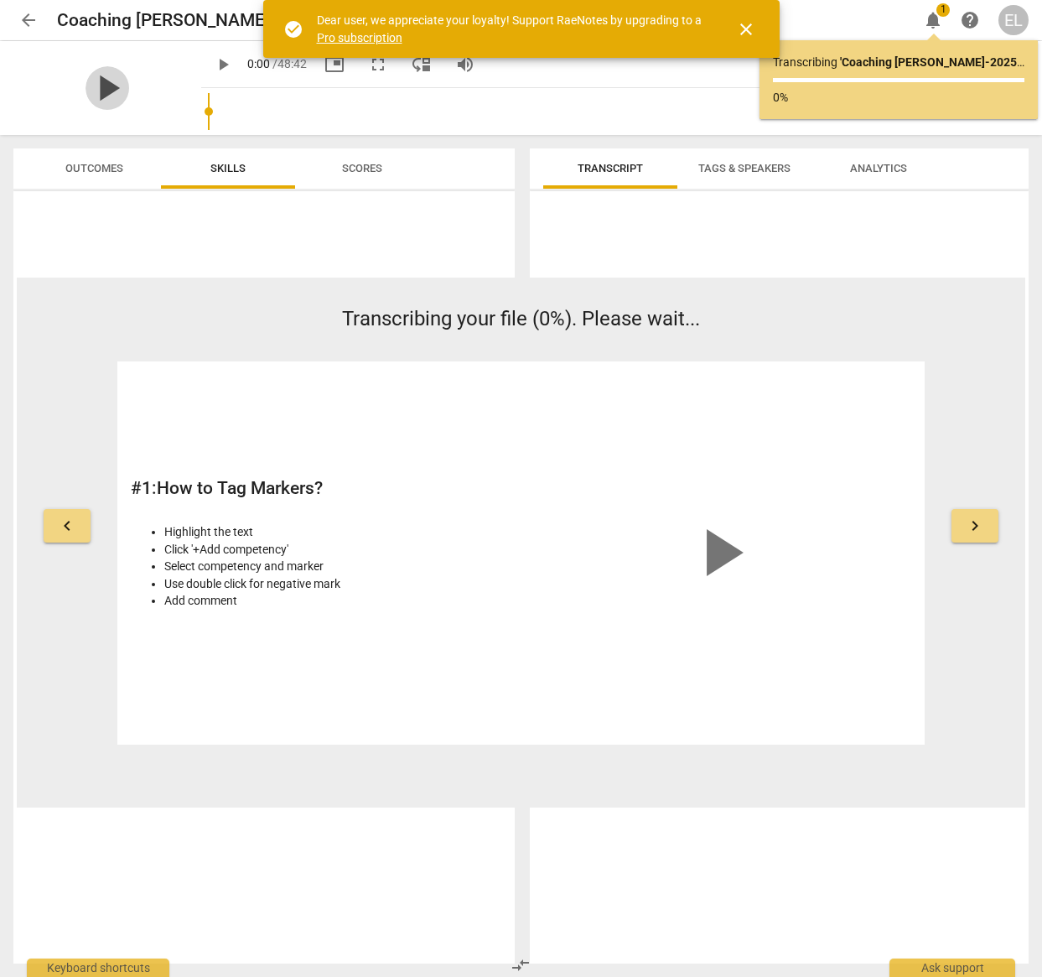
click at [98, 86] on span "play_arrow" at bounding box center [108, 88] width 44 height 44
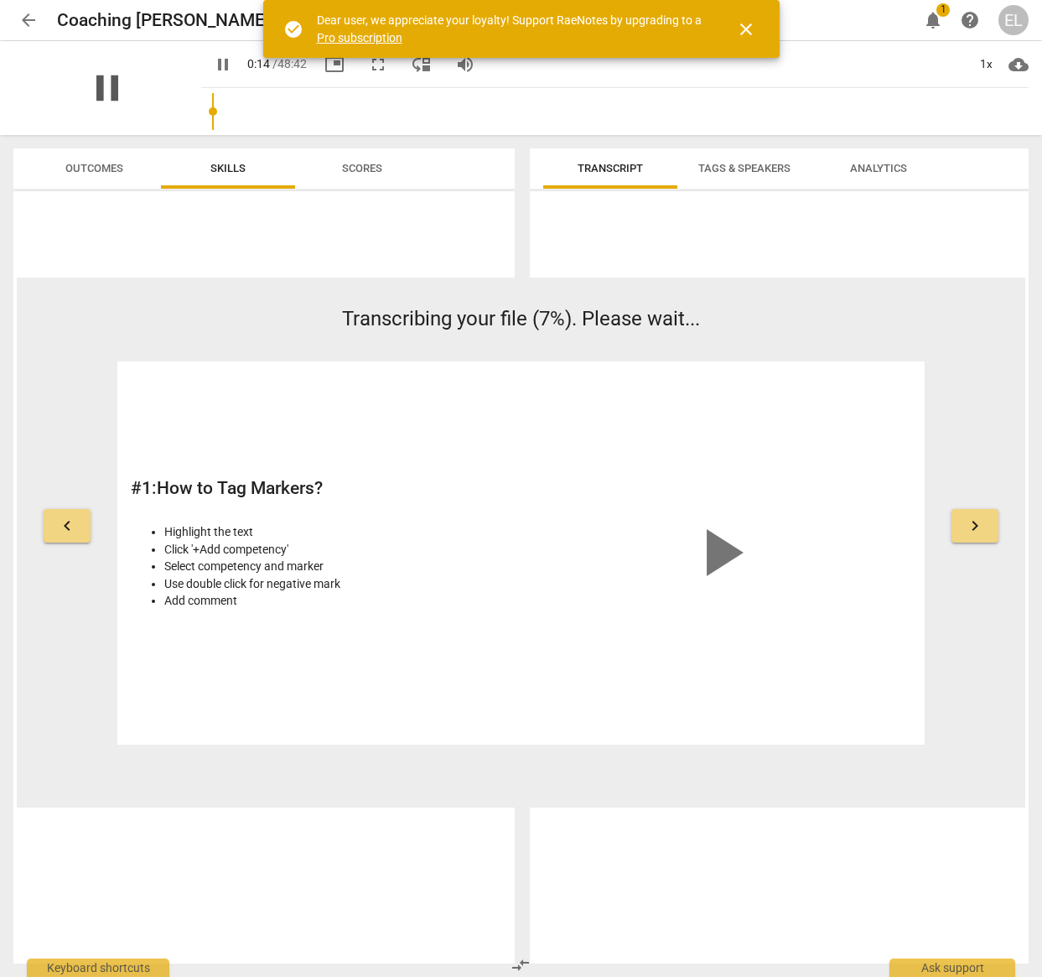
click at [101, 86] on span "pause" at bounding box center [108, 88] width 44 height 44
type input "14"
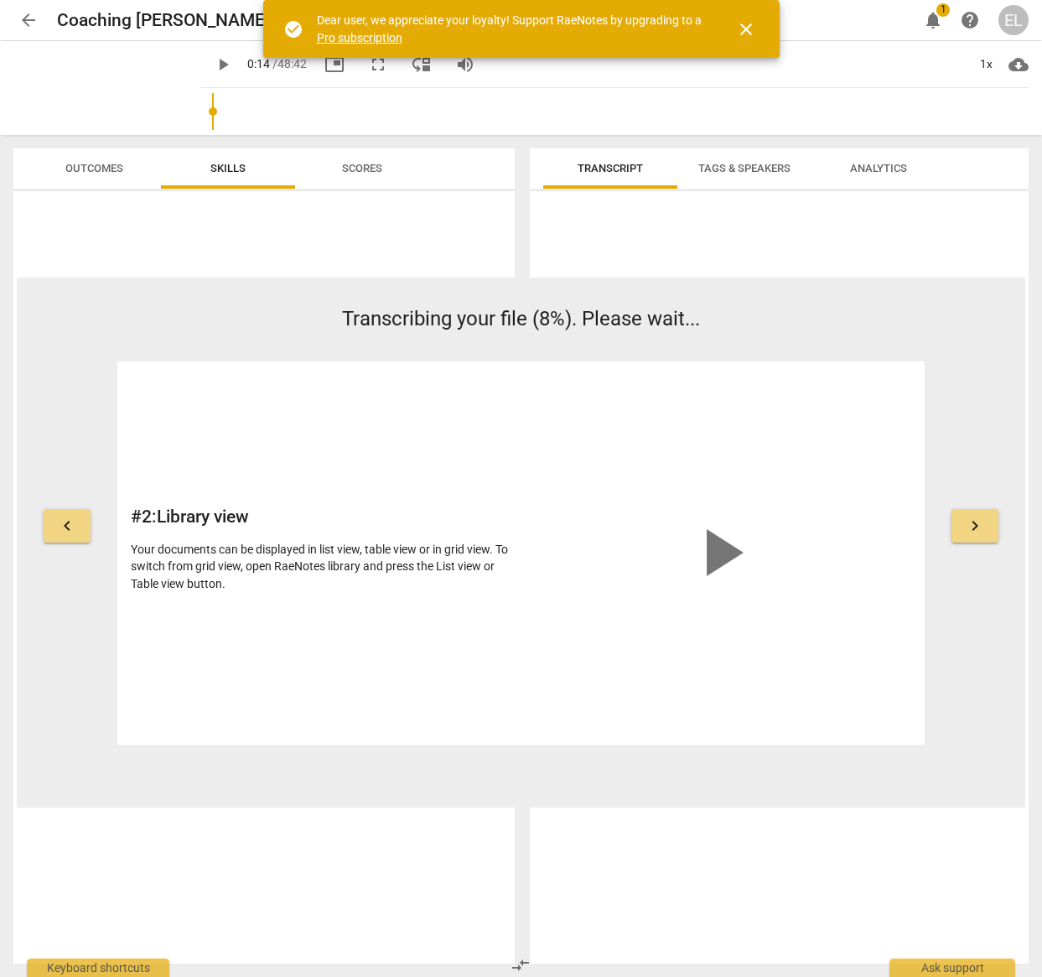
click at [360, 32] on link "Pro subscription" at bounding box center [360, 37] width 86 height 13
